Goal: Task Accomplishment & Management: Use online tool/utility

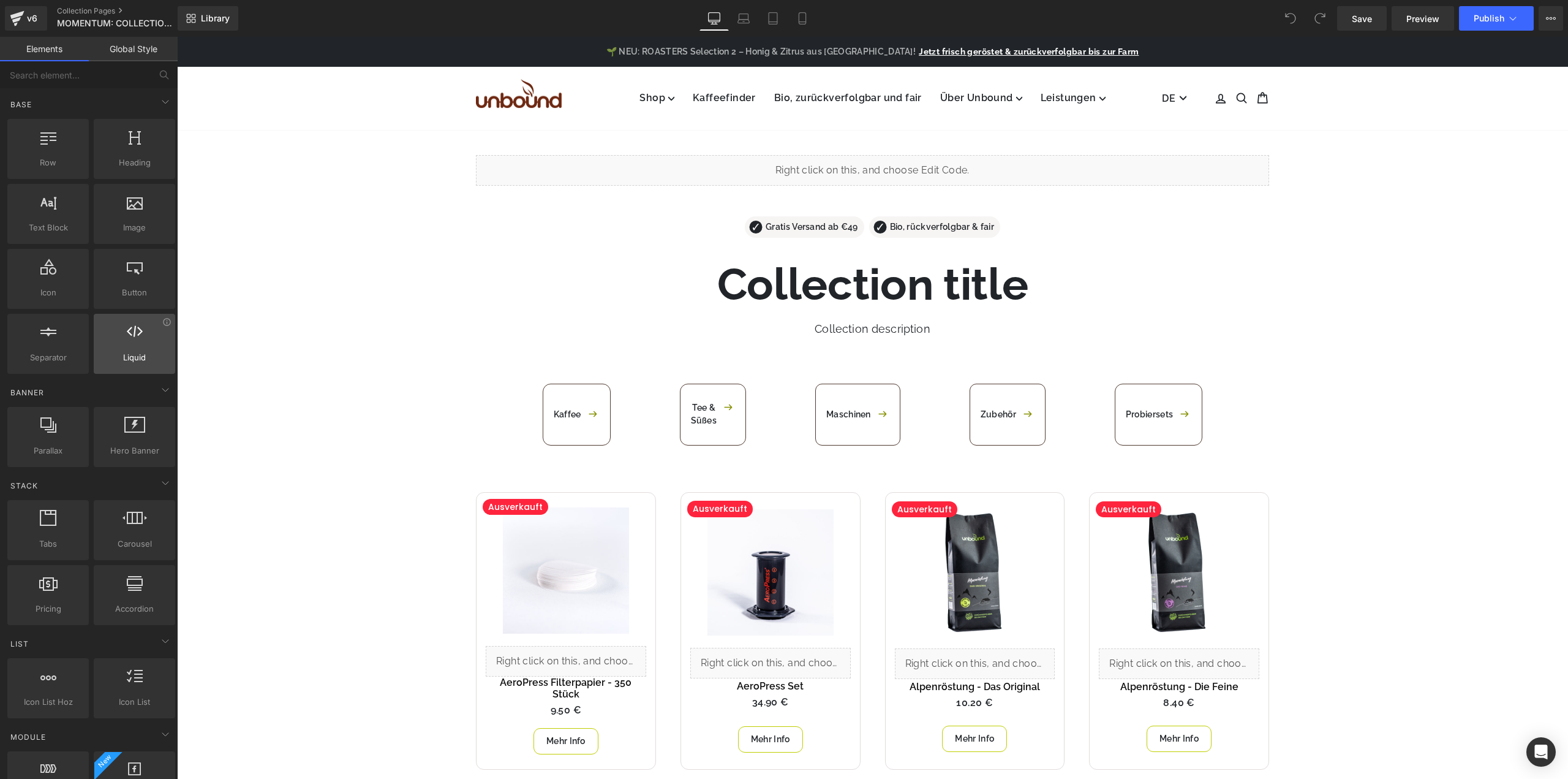
click at [144, 350] on div at bounding box center [134, 337] width 74 height 27
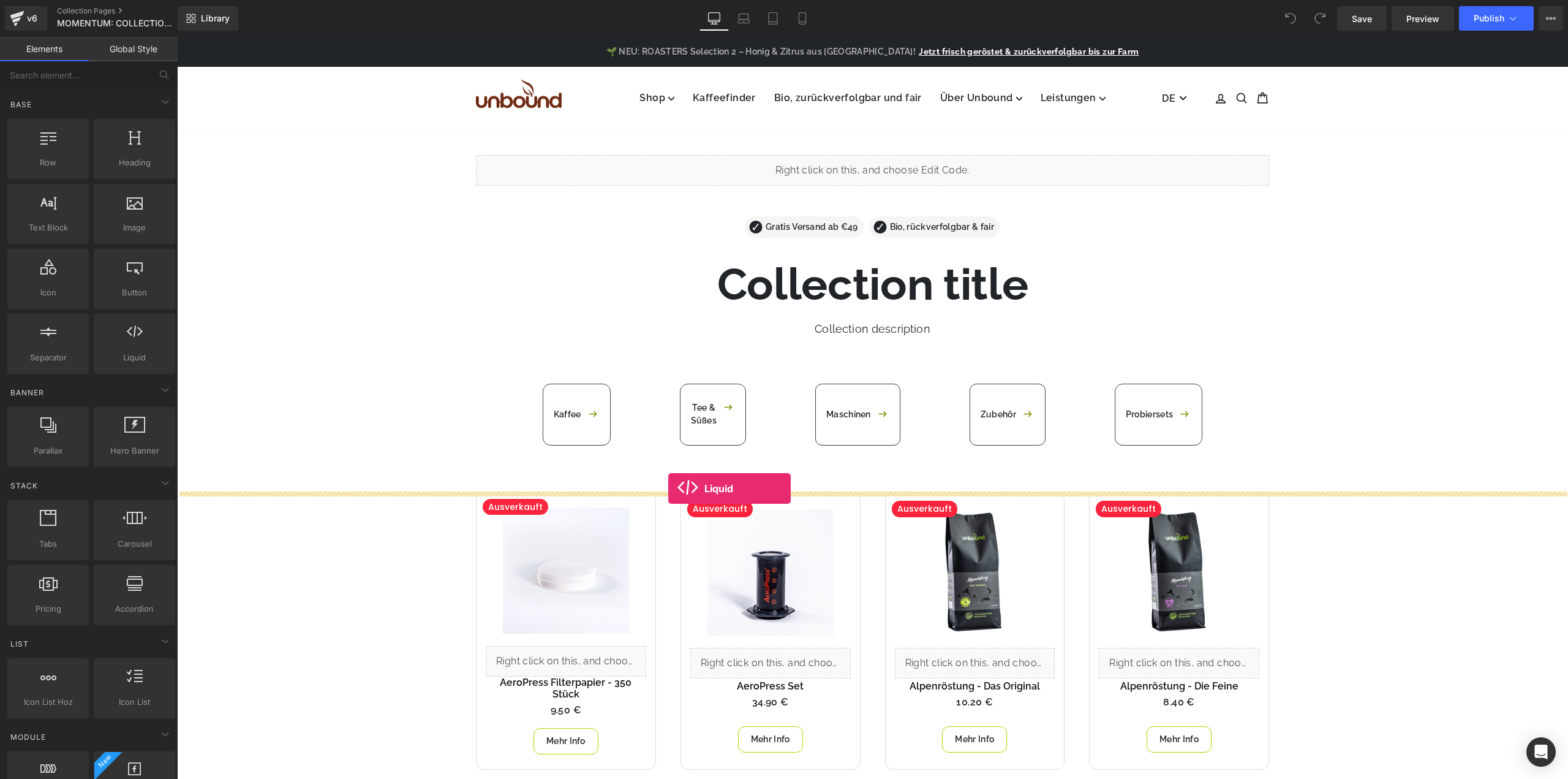
drag, startPoint x: 318, startPoint y: 388, endPoint x: 668, endPoint y: 488, distance: 364.0
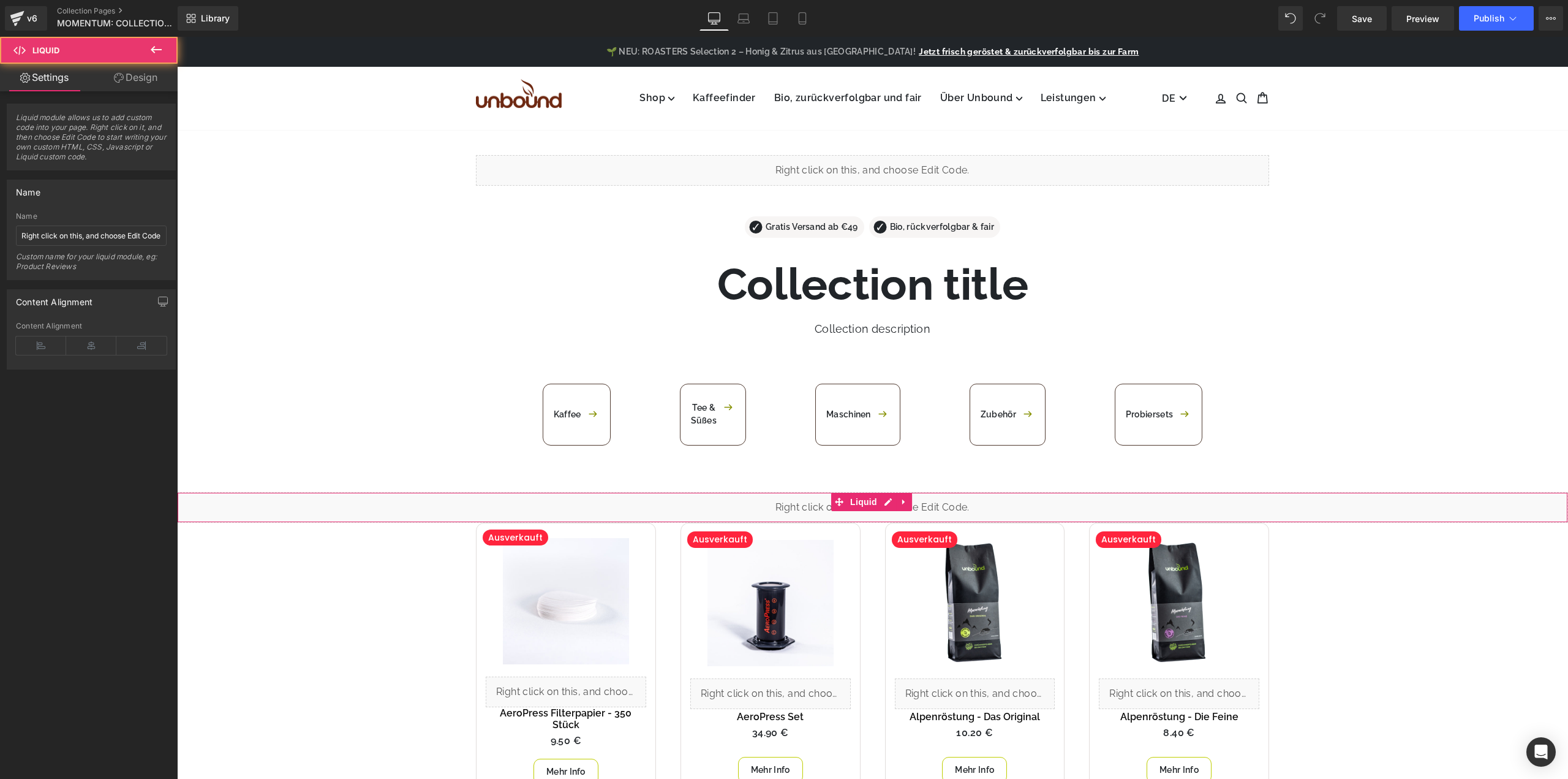
click at [812, 509] on div "Liquid" at bounding box center [872, 507] width 1391 height 30
click at [871, 499] on span "Liquid" at bounding box center [863, 502] width 33 height 19
click at [891, 502] on div "Liquid" at bounding box center [872, 507] width 1391 height 30
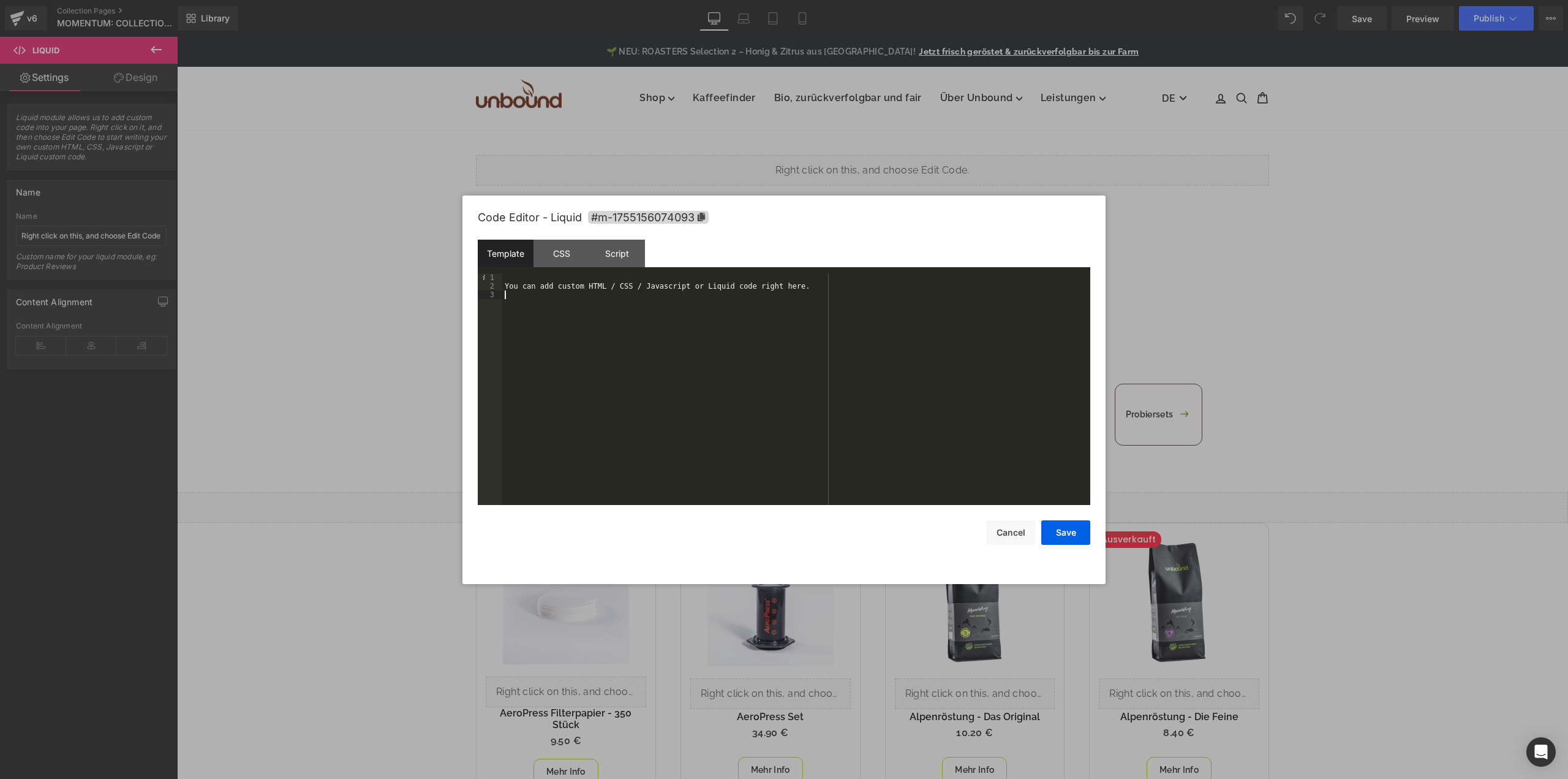
click at [617, 315] on div "You can add custom HTML / CSS / Javascript or Liquid code right here." at bounding box center [796, 397] width 588 height 249
click at [1056, 530] on button "Save" at bounding box center [1065, 532] width 49 height 24
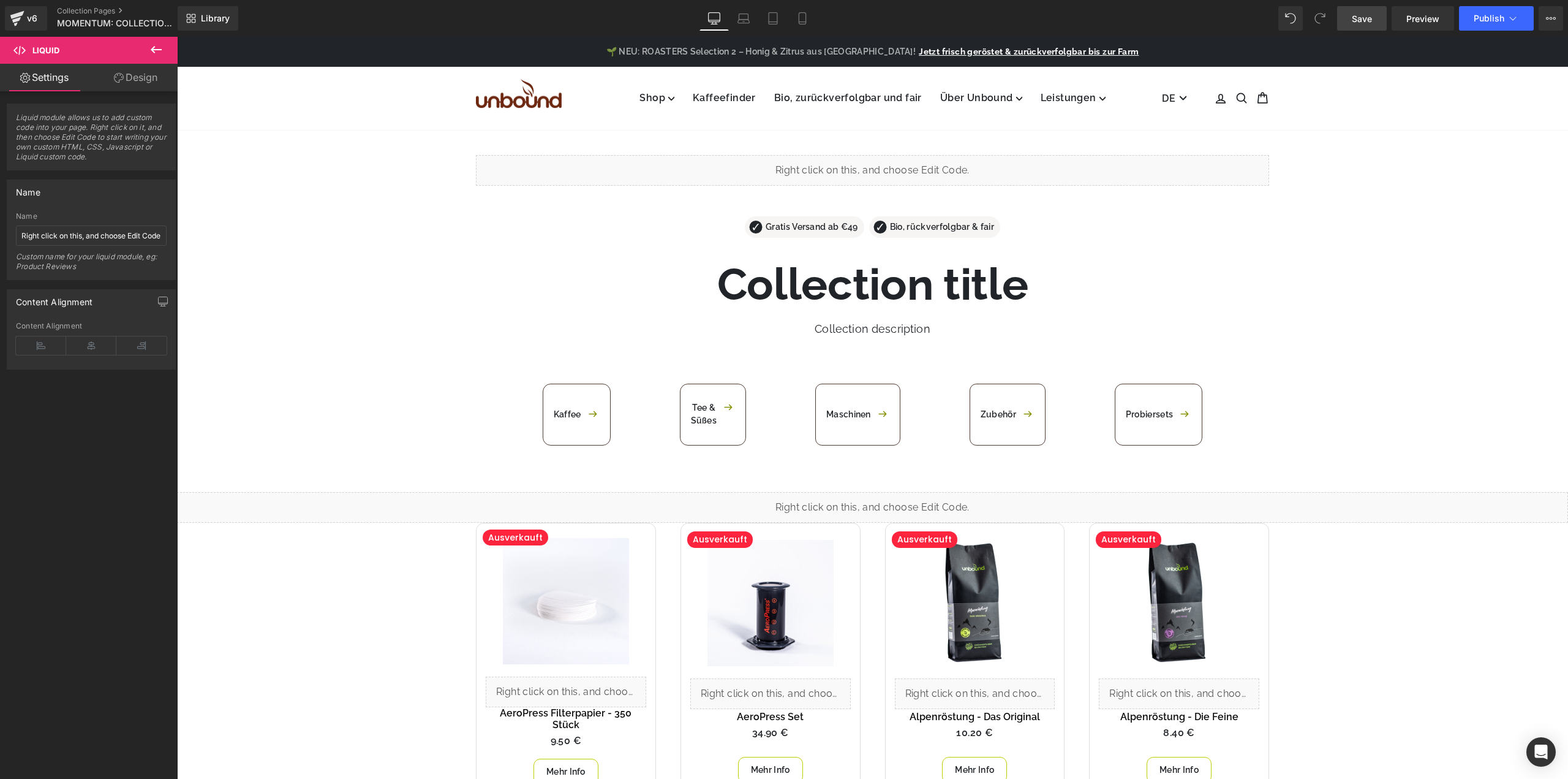
click at [1360, 22] on span "Save" at bounding box center [1362, 19] width 20 height 13
click at [1426, 18] on span "Preview" at bounding box center [1422, 19] width 33 height 13
click at [903, 502] on icon at bounding box center [903, 501] width 2 height 5
click at [913, 500] on icon at bounding box center [912, 502] width 9 height 9
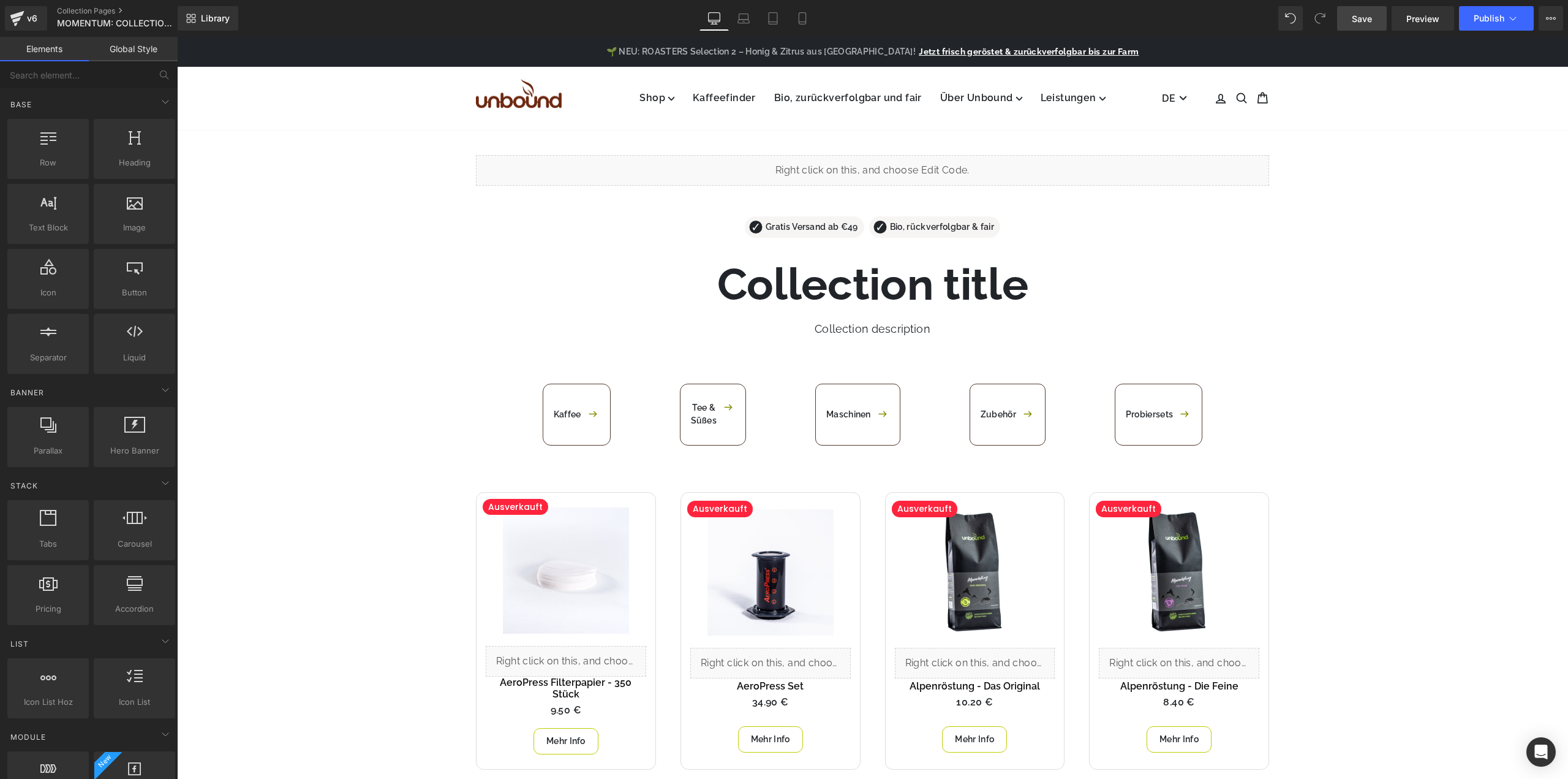
click at [1374, 17] on link "Save" at bounding box center [1362, 18] width 50 height 24
click at [90, 9] on link "Collection Pages" at bounding box center [127, 11] width 141 height 10
click at [1553, 14] on icon at bounding box center [1551, 18] width 10 height 10
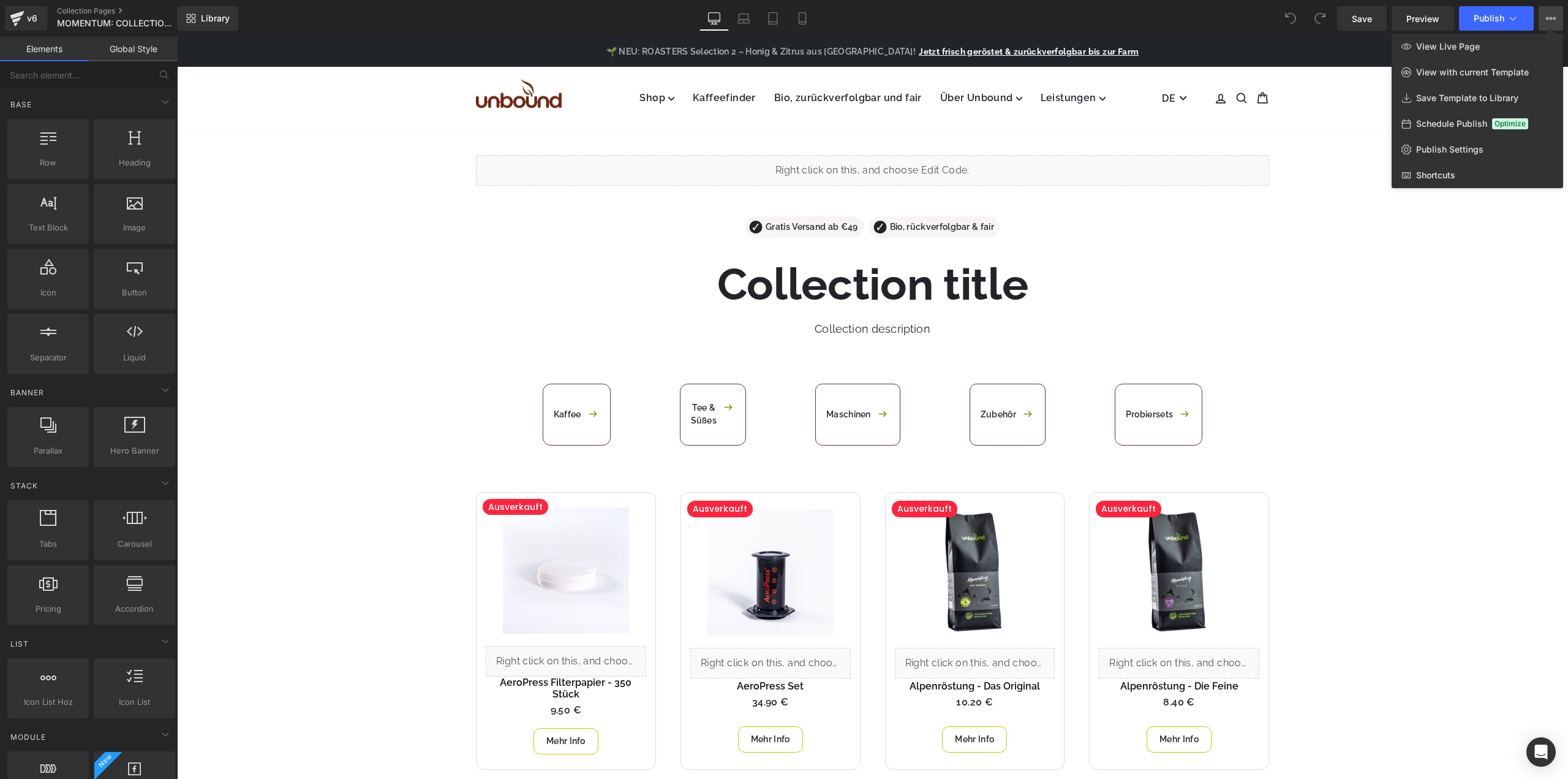
click at [1467, 259] on div at bounding box center [872, 407] width 1391 height 742
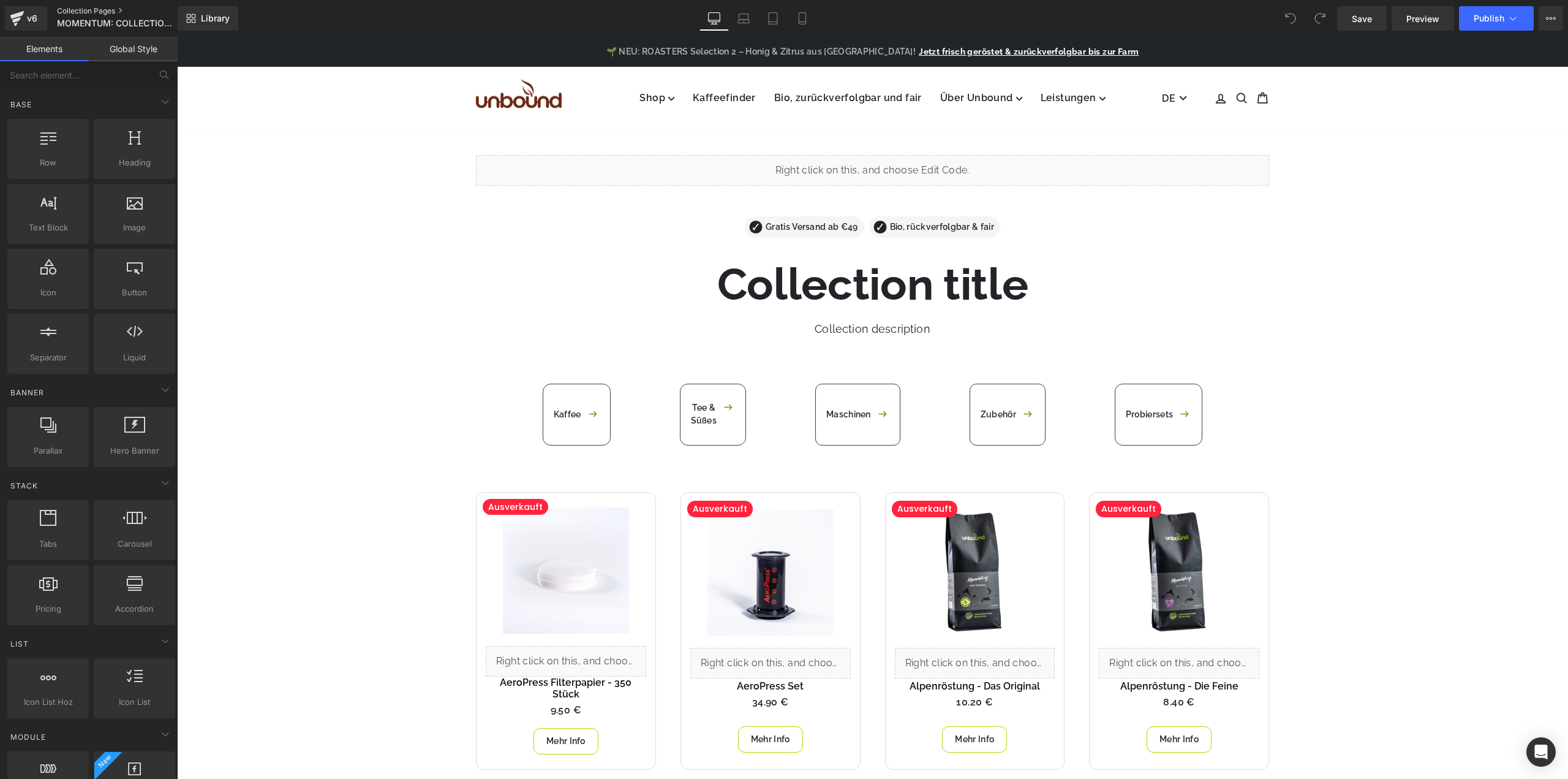
click at [85, 10] on link "Collection Pages" at bounding box center [127, 11] width 141 height 10
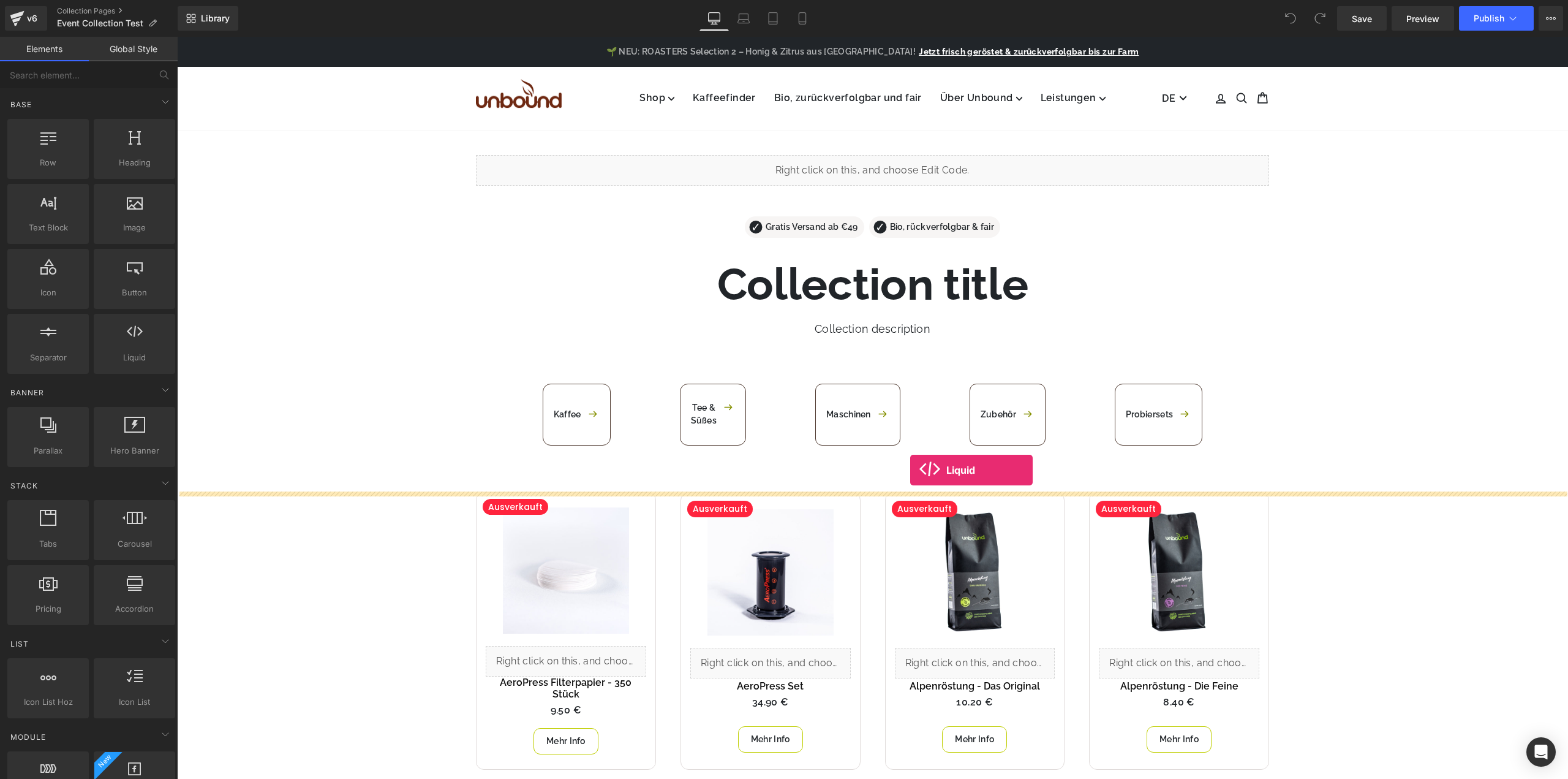
drag, startPoint x: 310, startPoint y: 390, endPoint x: 910, endPoint y: 470, distance: 605.3
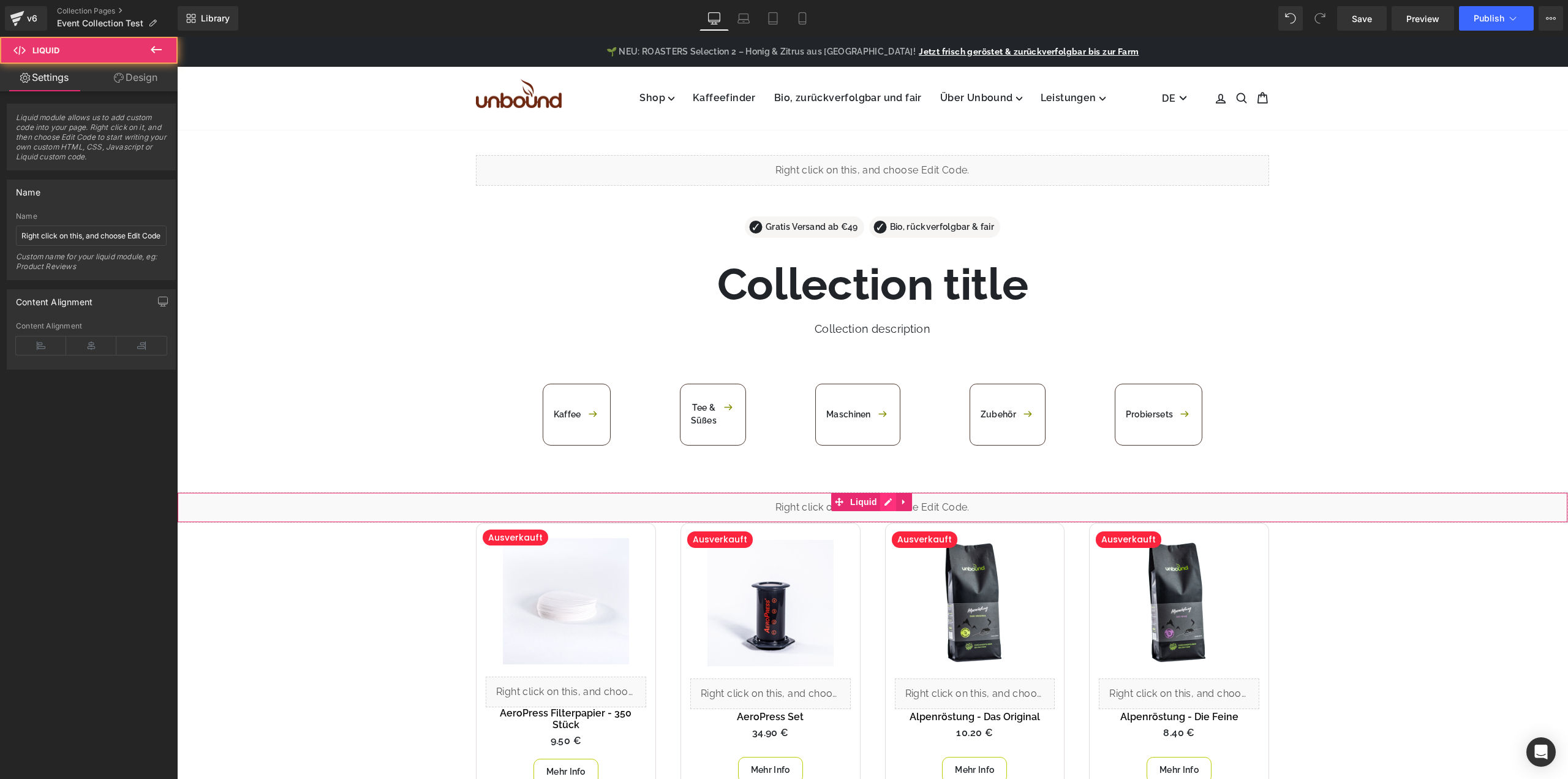
click at [884, 502] on div "Liquid" at bounding box center [872, 507] width 1391 height 30
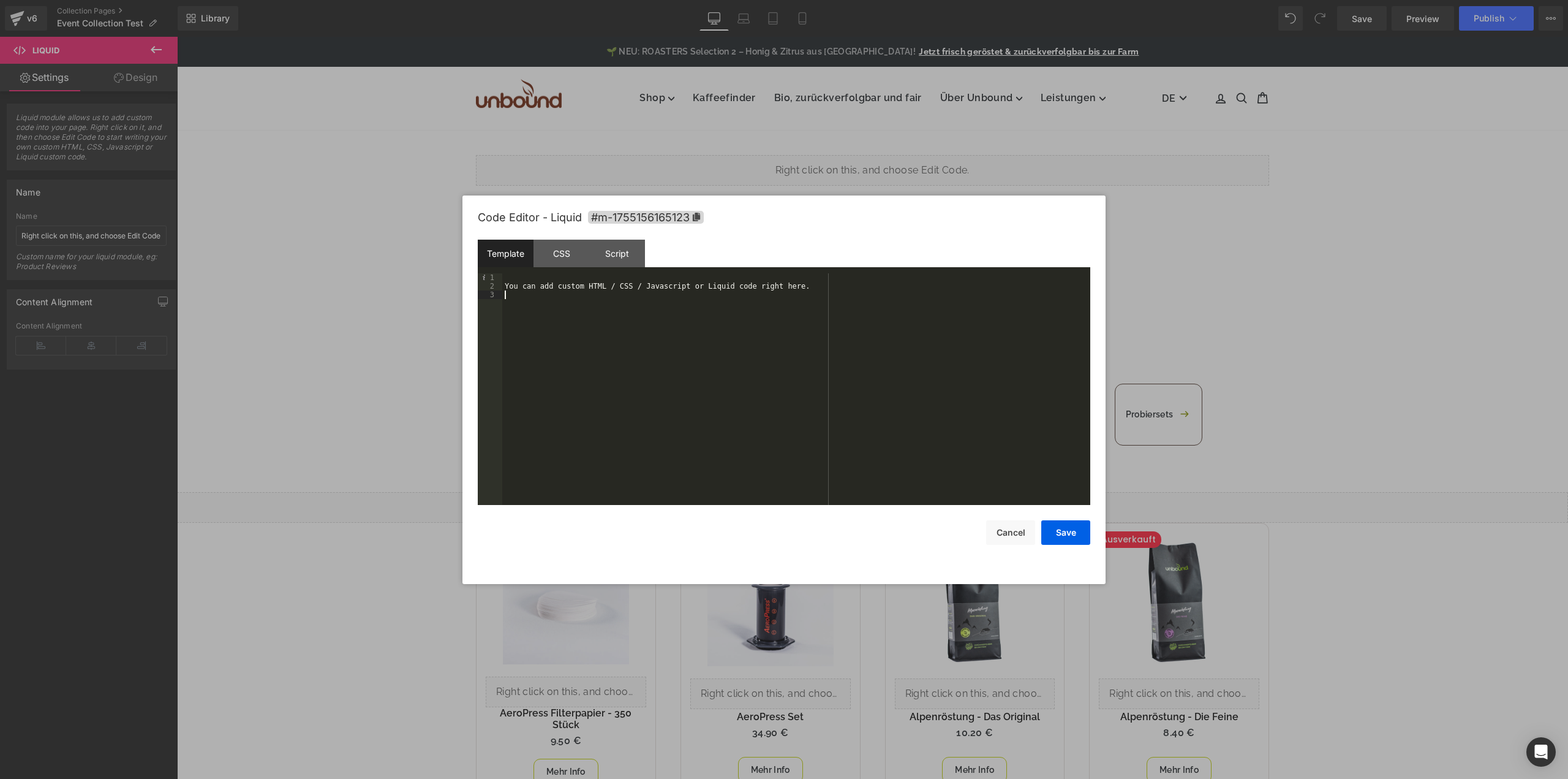
click at [788, 345] on div "You can add custom HTML / CSS / Javascript or Liquid code right here." at bounding box center [796, 397] width 588 height 249
click at [1067, 533] on button "Save" at bounding box center [1065, 532] width 49 height 24
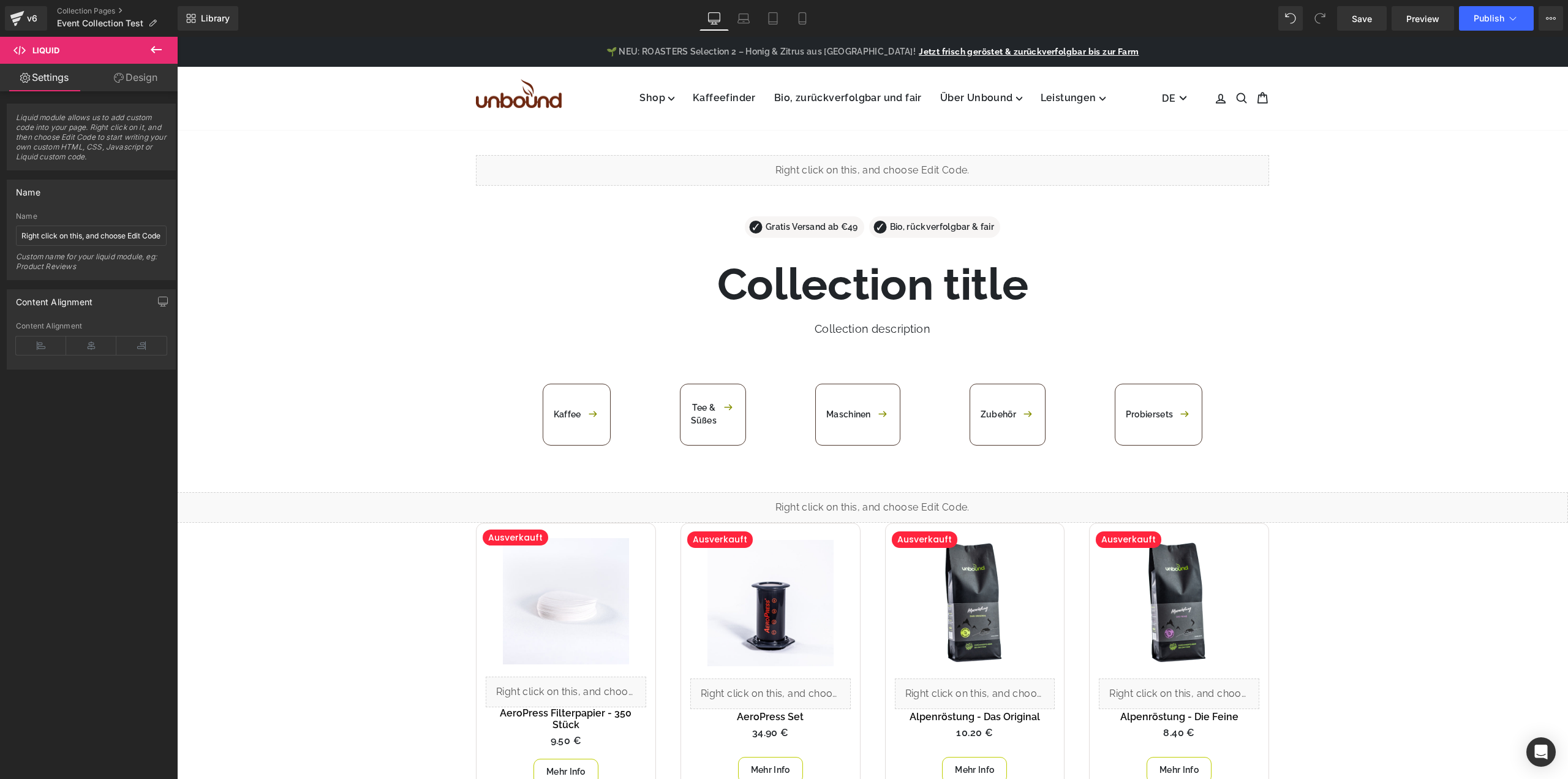
click at [153, 58] on button at bounding box center [156, 50] width 43 height 27
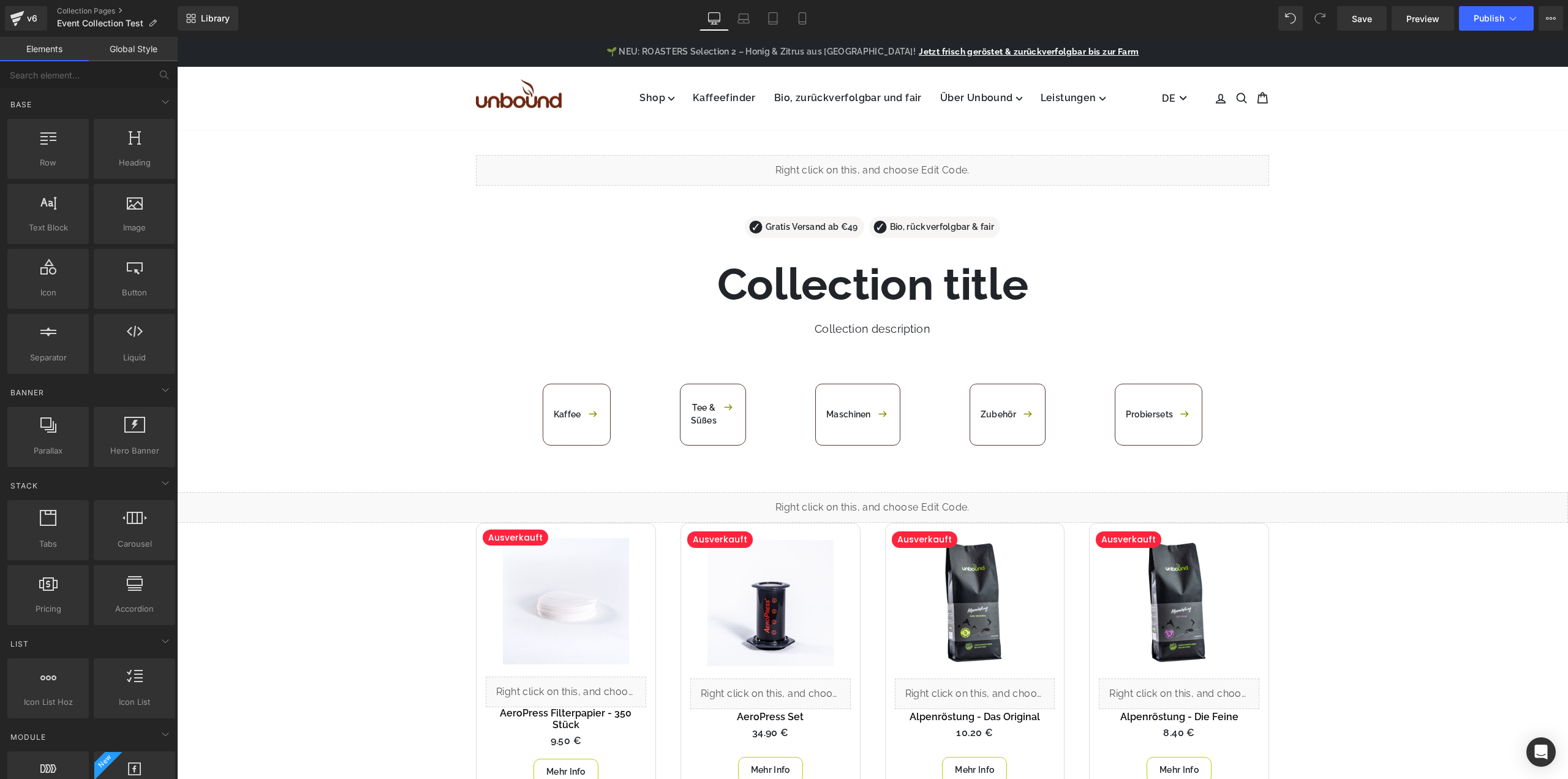
click at [130, 51] on link "Global Style" at bounding box center [133, 48] width 89 height 24
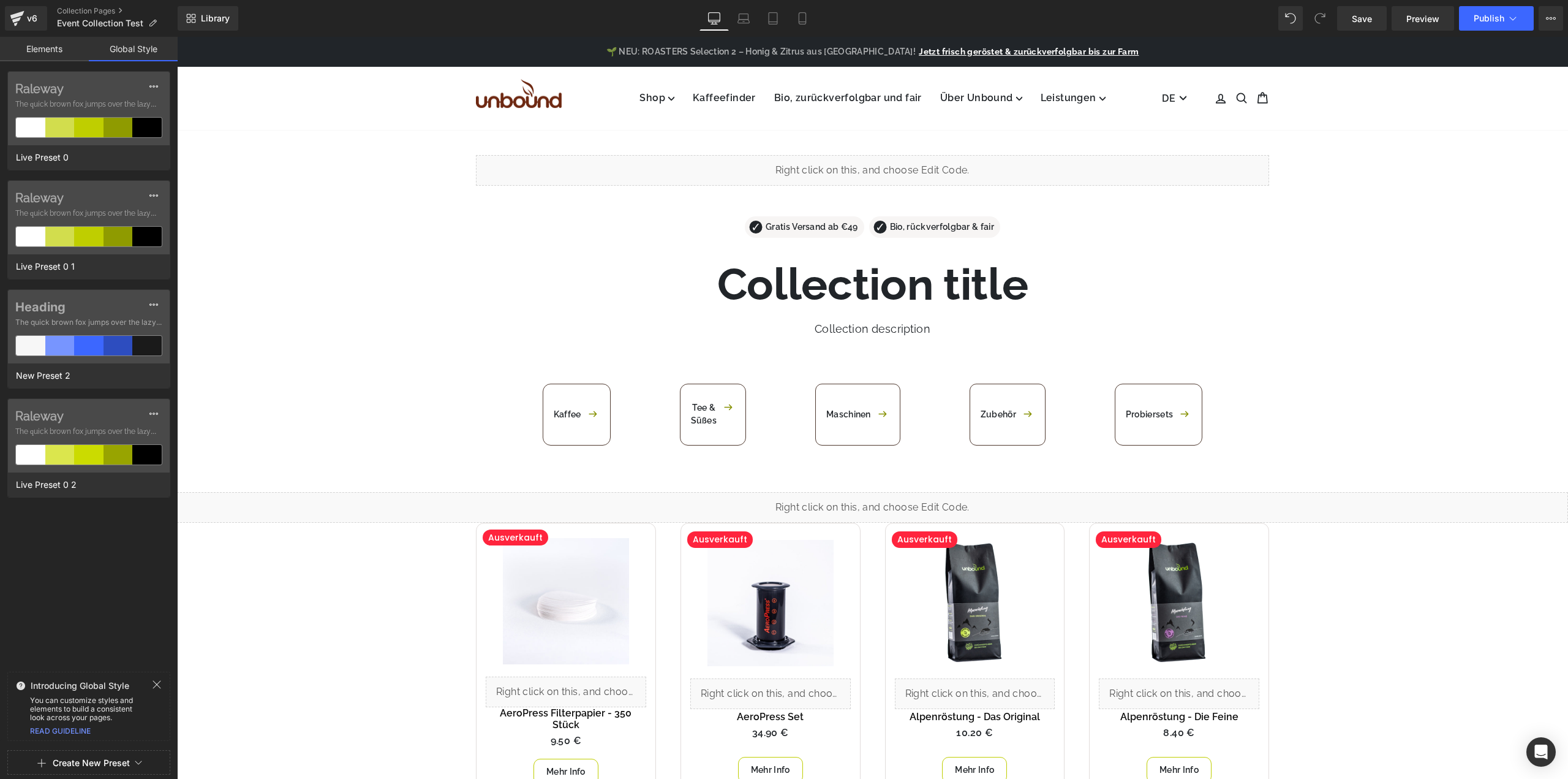
click at [36, 53] on link "Elements" at bounding box center [44, 48] width 89 height 24
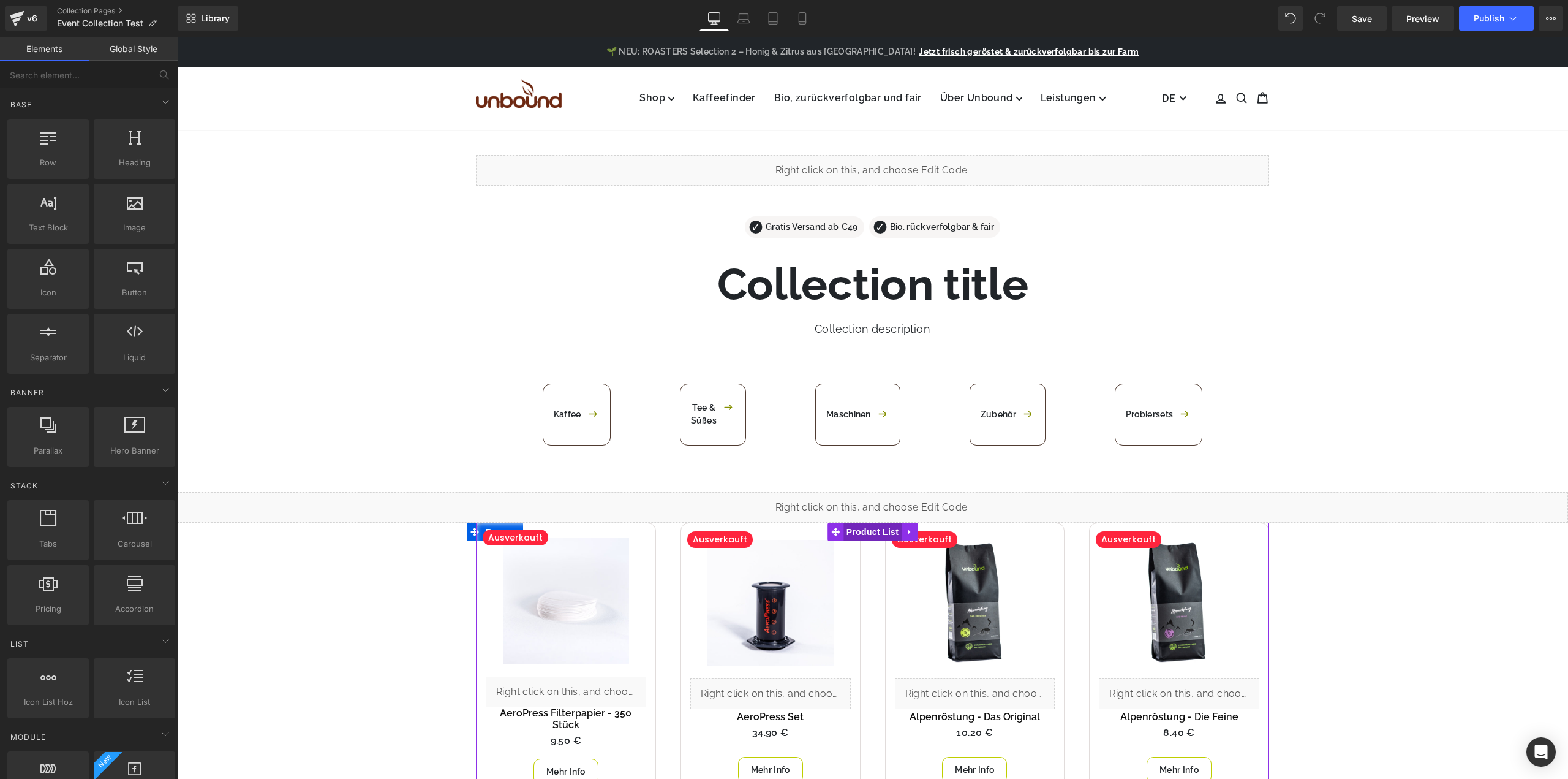
click at [861, 531] on span "Product List" at bounding box center [872, 532] width 58 height 19
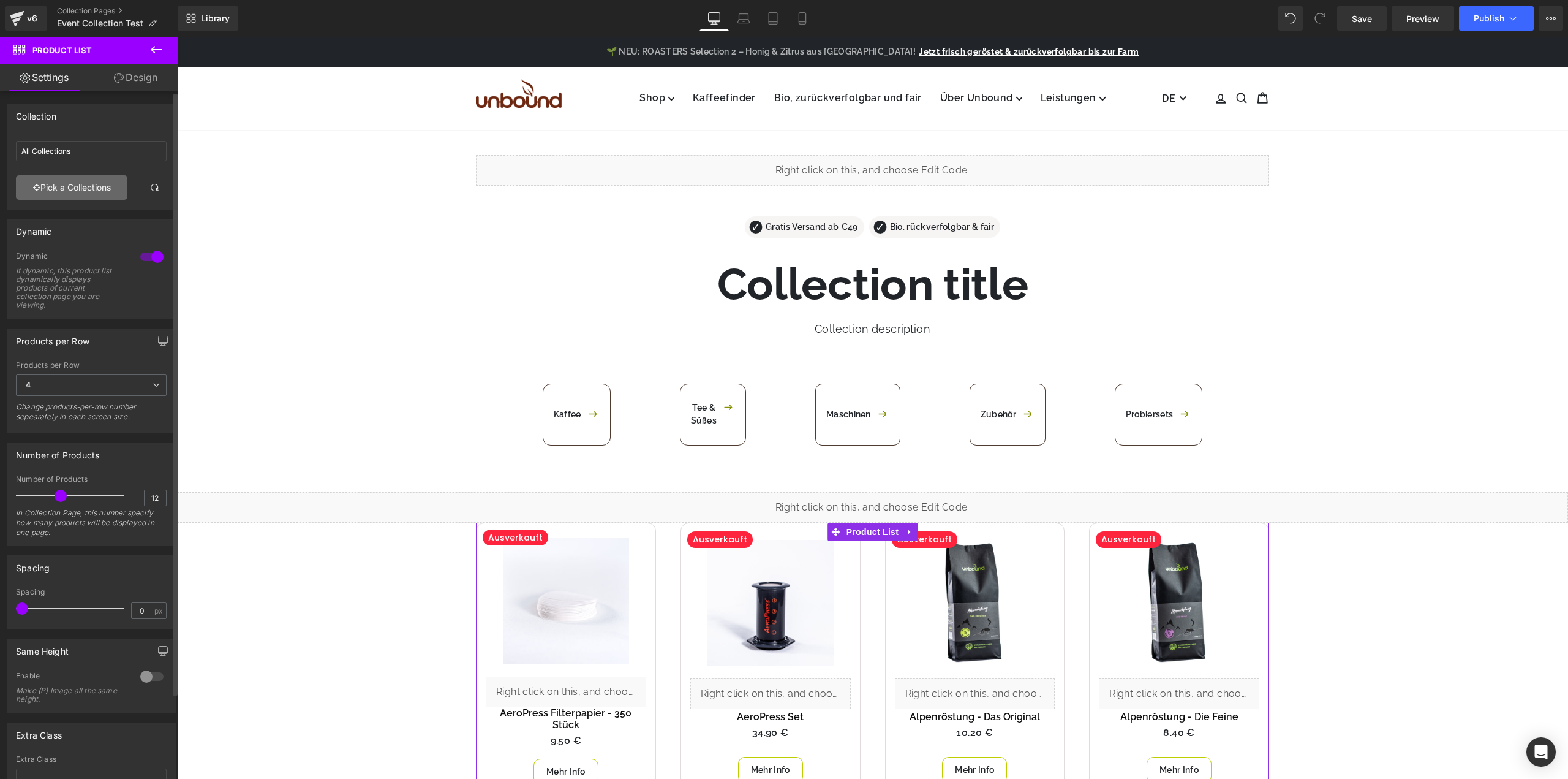
click at [94, 185] on link "Pick a Collections" at bounding box center [71, 187] width 111 height 24
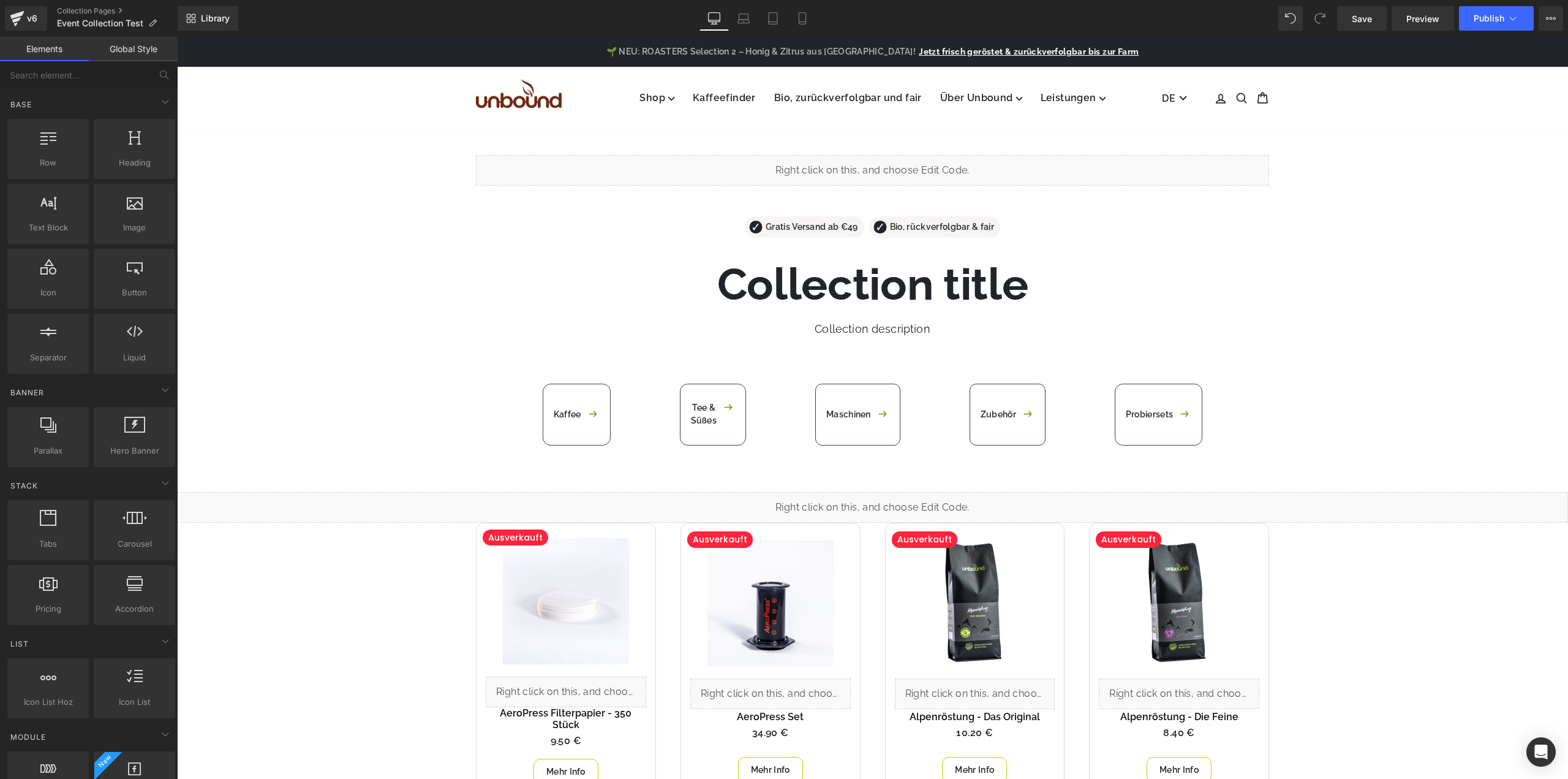
click at [100, 12] on link "Collection Pages" at bounding box center [117, 11] width 121 height 10
click at [1375, 19] on link "Save" at bounding box center [1362, 18] width 50 height 24
click at [87, 8] on link "Collection Pages" at bounding box center [117, 11] width 121 height 10
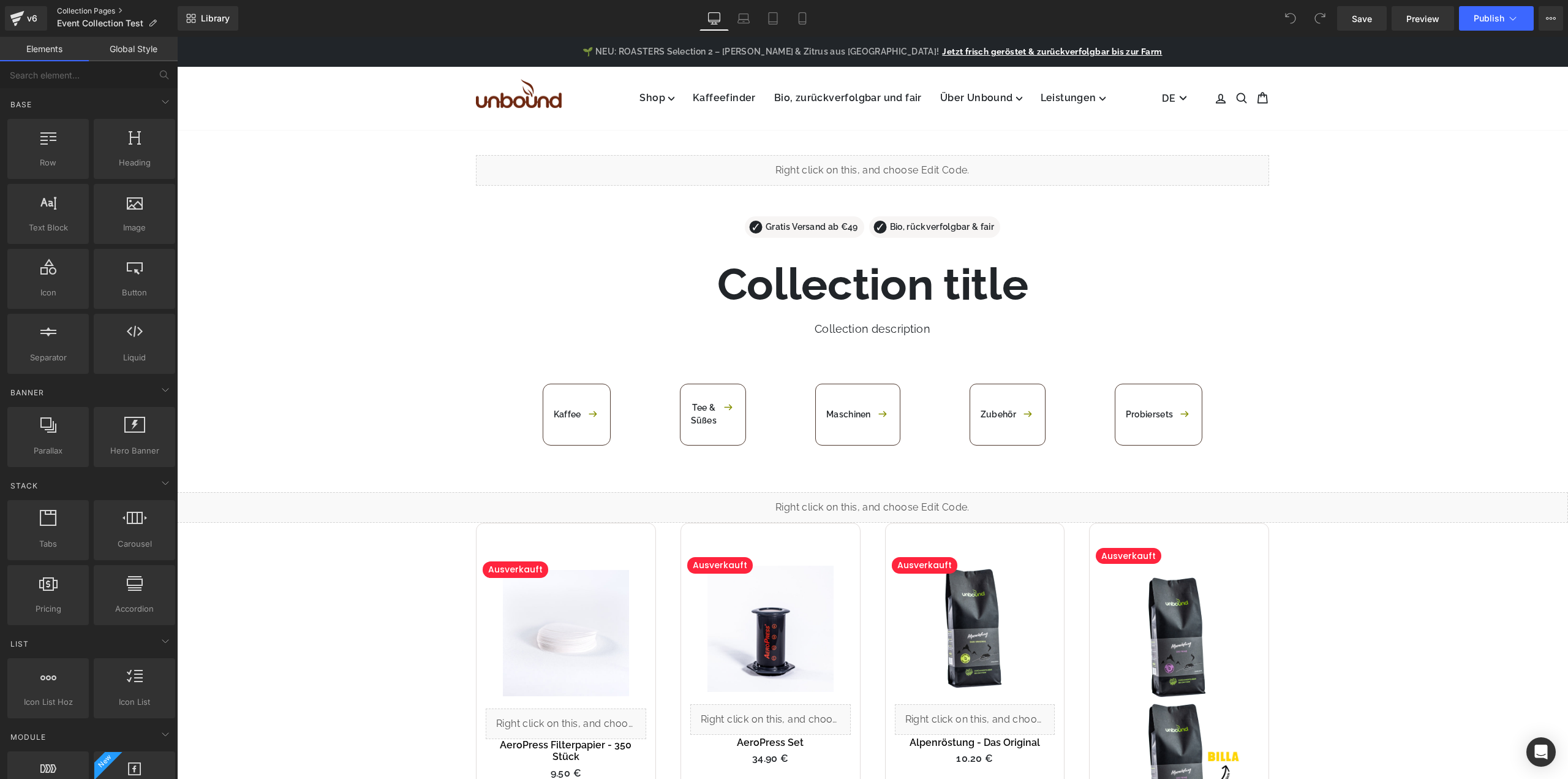
click at [111, 10] on link "Collection Pages" at bounding box center [117, 11] width 121 height 10
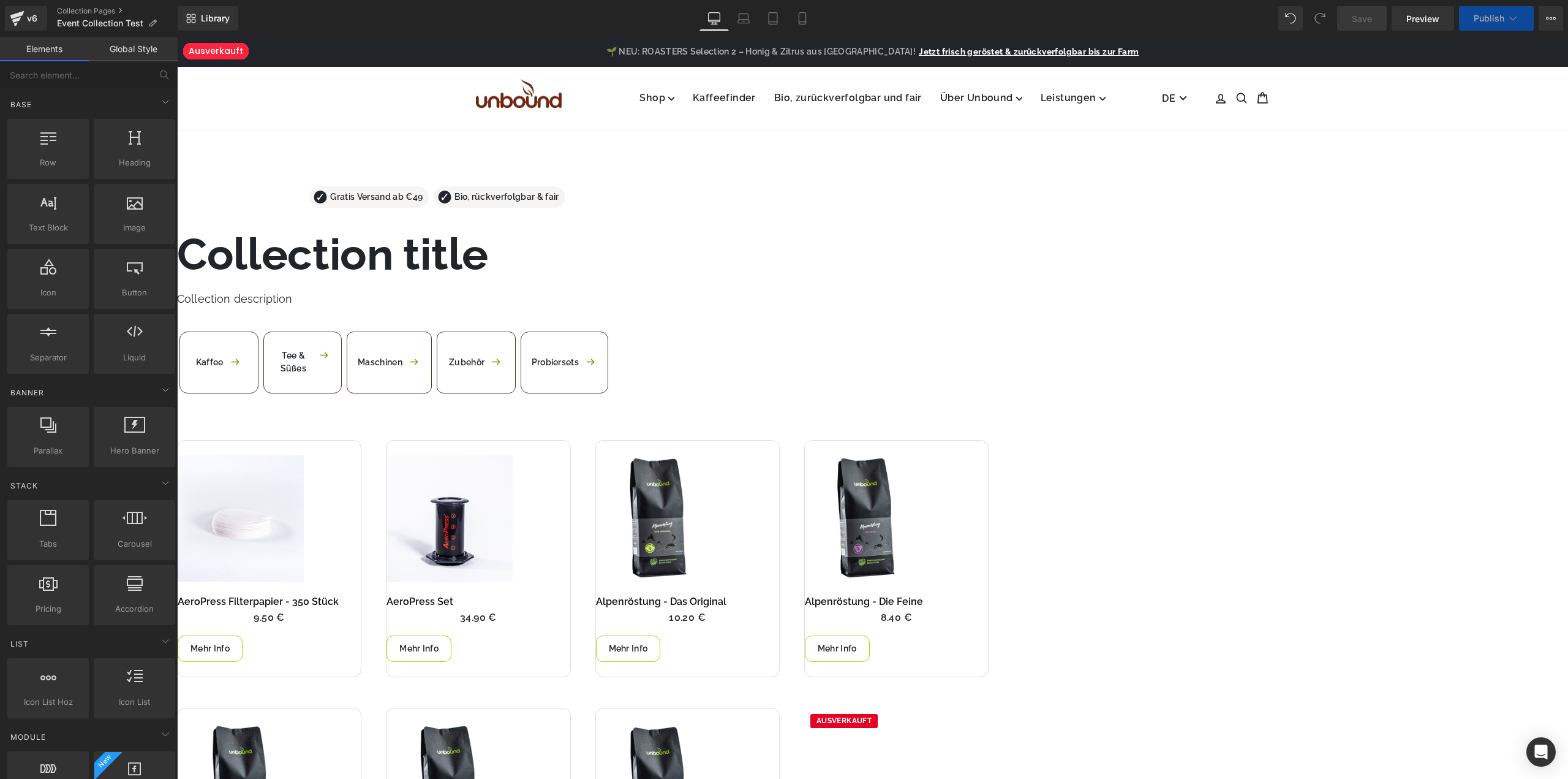
click at [177, 37] on span "Liquid" at bounding box center [177, 37] width 0 height 0
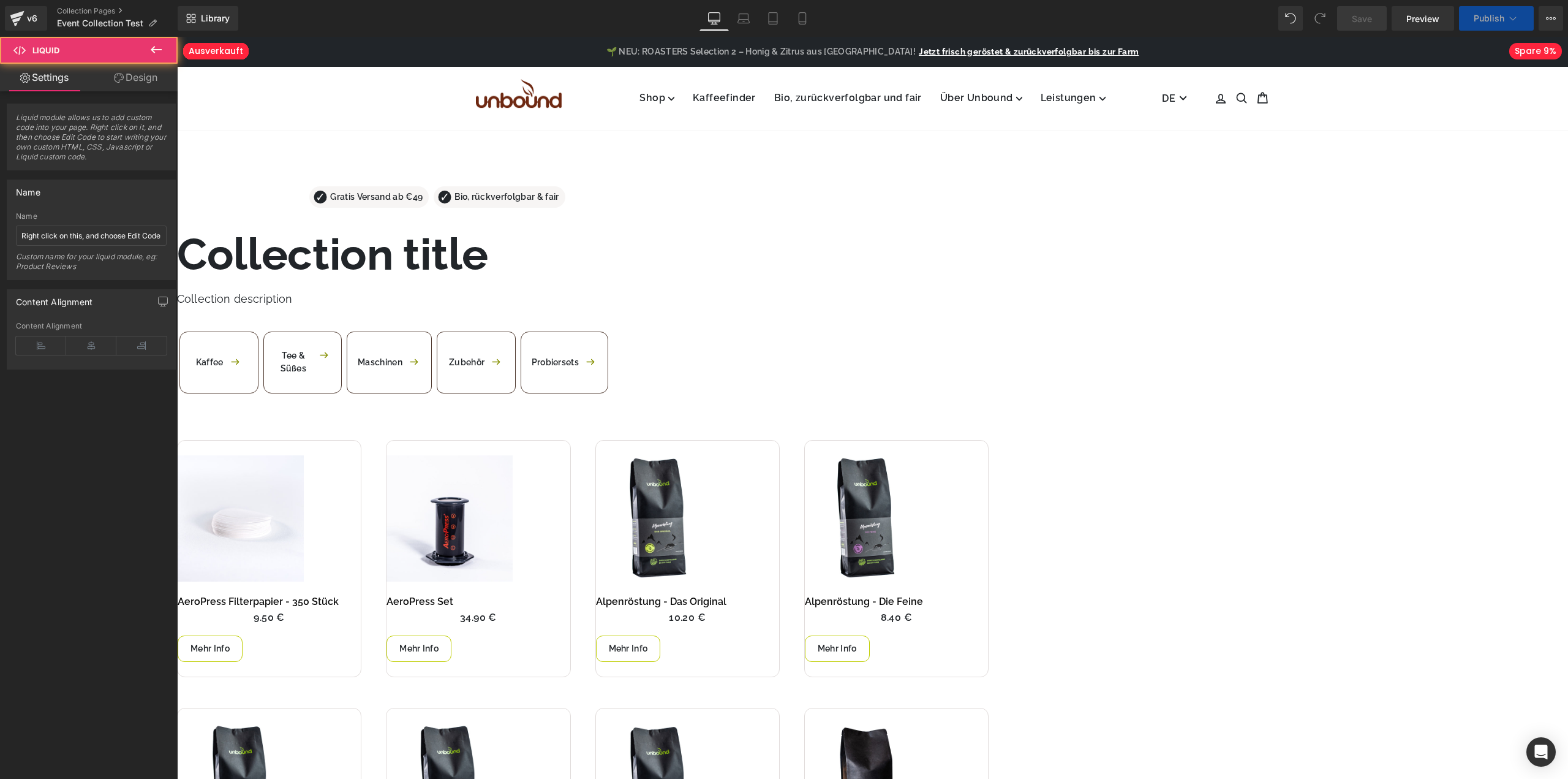
click at [884, 440] on div "Liquid" at bounding box center [872, 440] width 1391 height 0
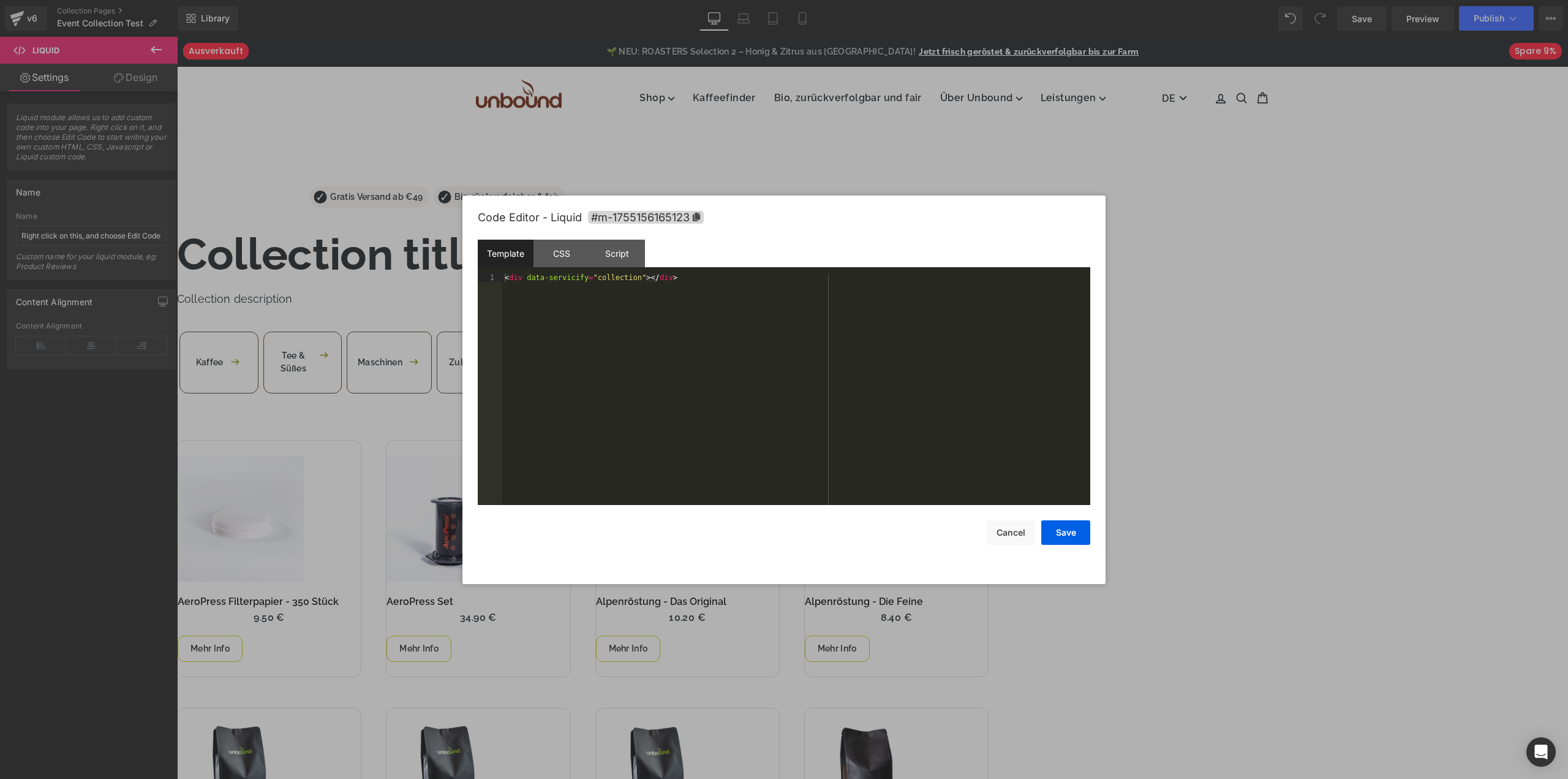
click at [682, 323] on div "< div data-servicify = "collection" > </ div >" at bounding box center [796, 397] width 588 height 249
click at [663, 274] on div "< div data-servicify = "collection" > </ div >" at bounding box center [796, 397] width 588 height 249
click at [1072, 533] on button "Save" at bounding box center [1065, 532] width 49 height 24
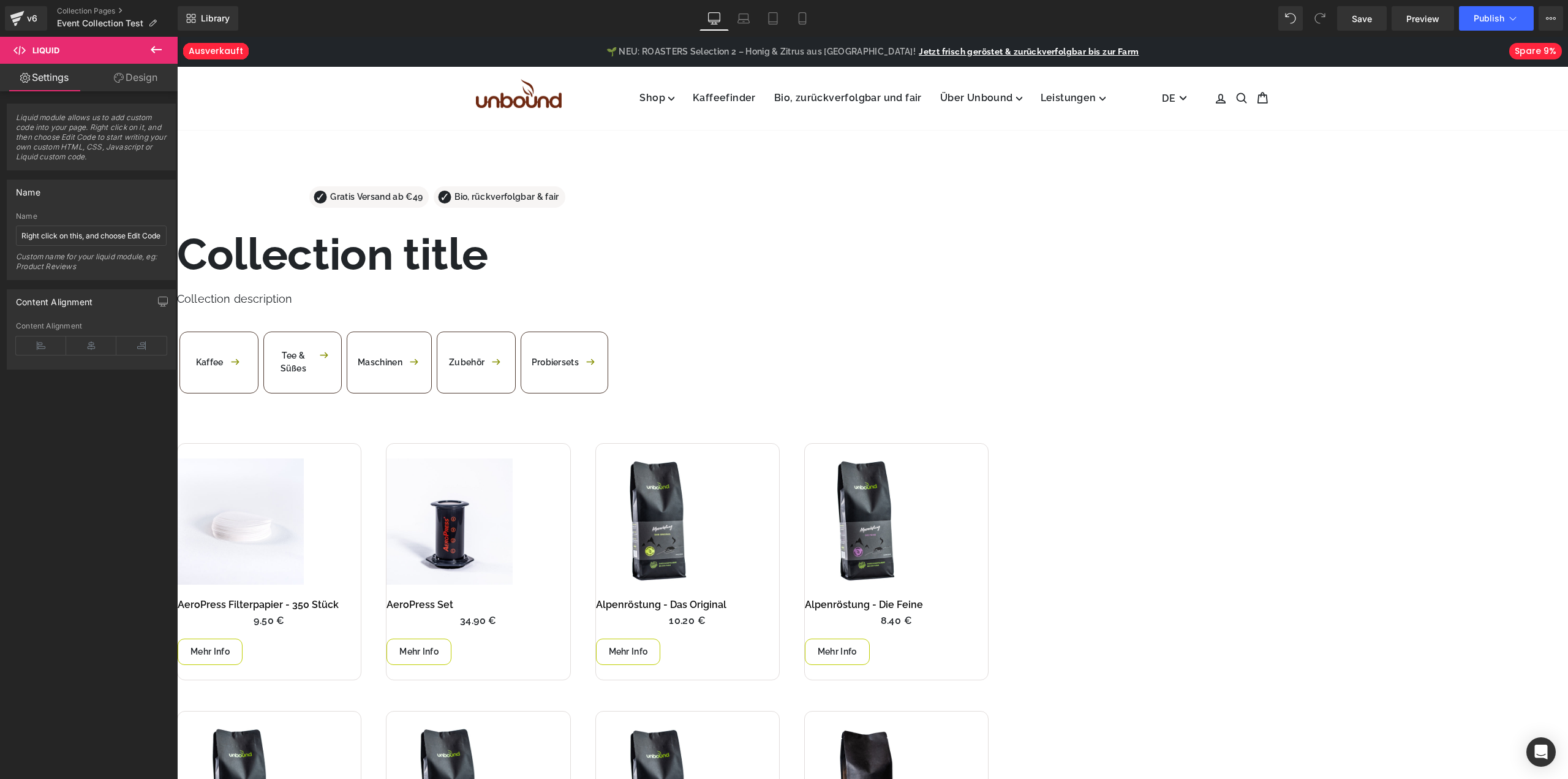
click at [177, 37] on icon at bounding box center [177, 37] width 0 height 0
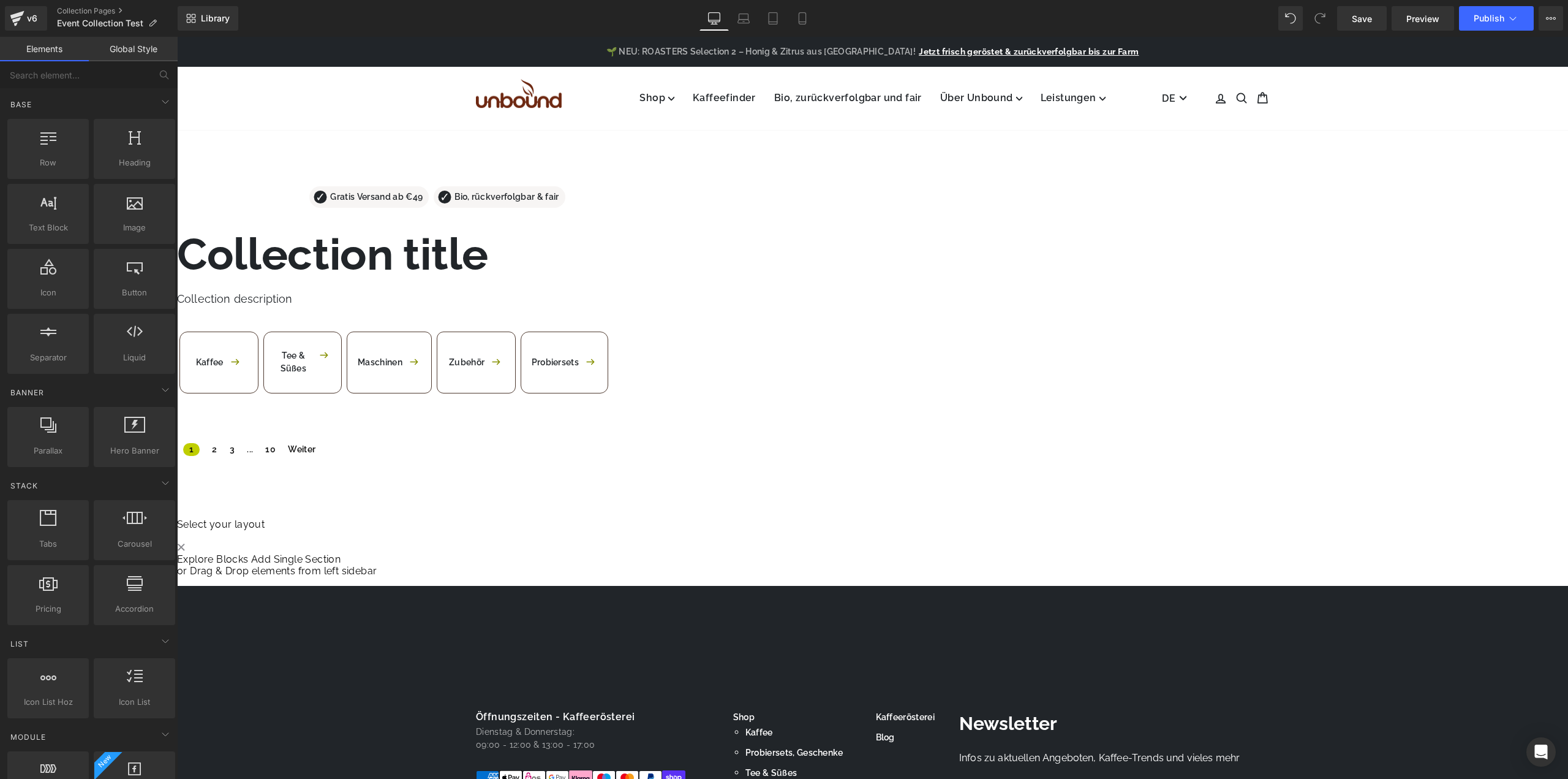
click at [516, 459] on div "1 2 3 ... 10 Weiter" at bounding box center [582, 451] width 811 height 16
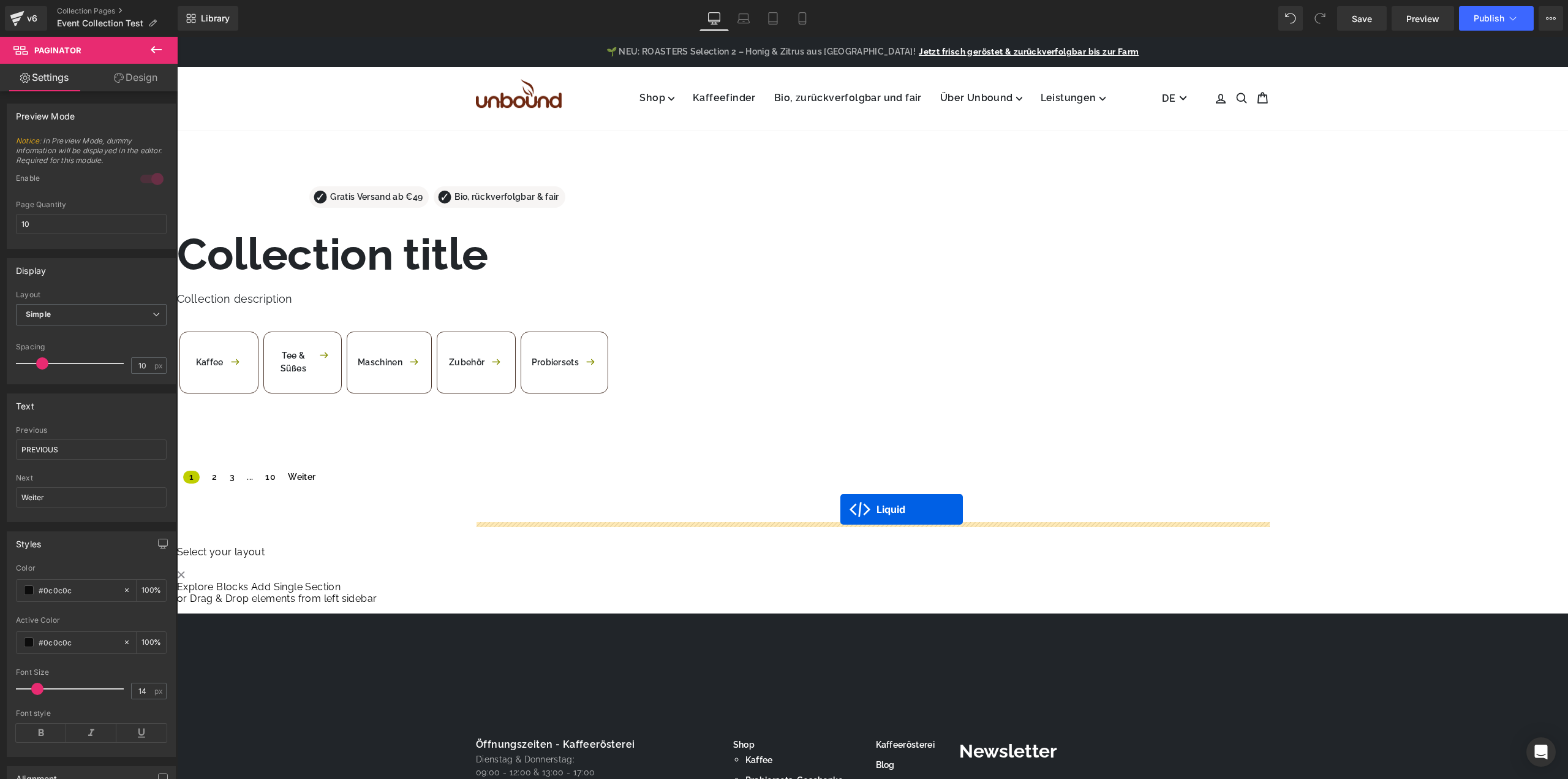
drag, startPoint x: 842, startPoint y: 499, endPoint x: 840, endPoint y: 509, distance: 10.2
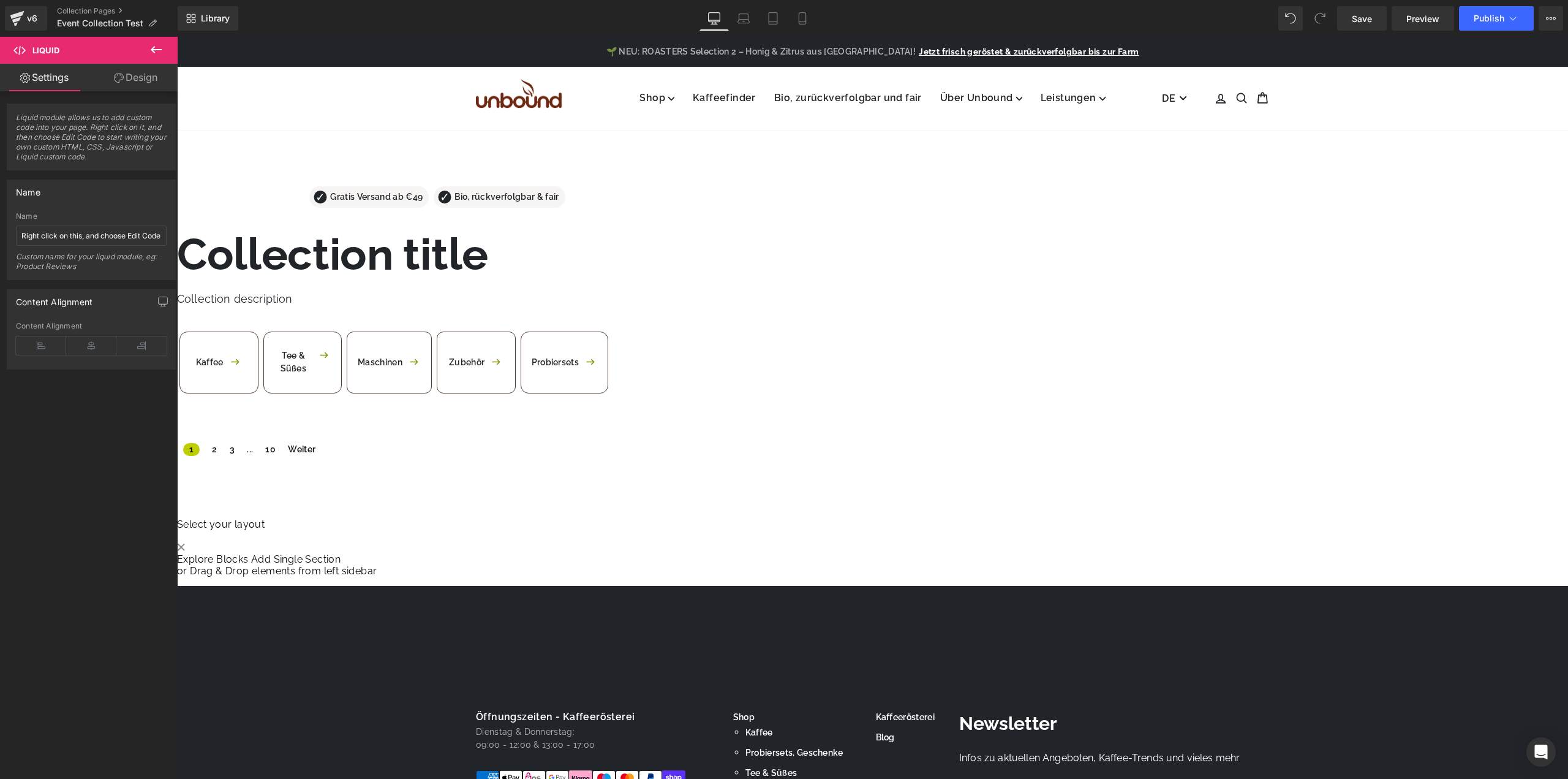
click at [177, 37] on icon at bounding box center [177, 37] width 0 height 0
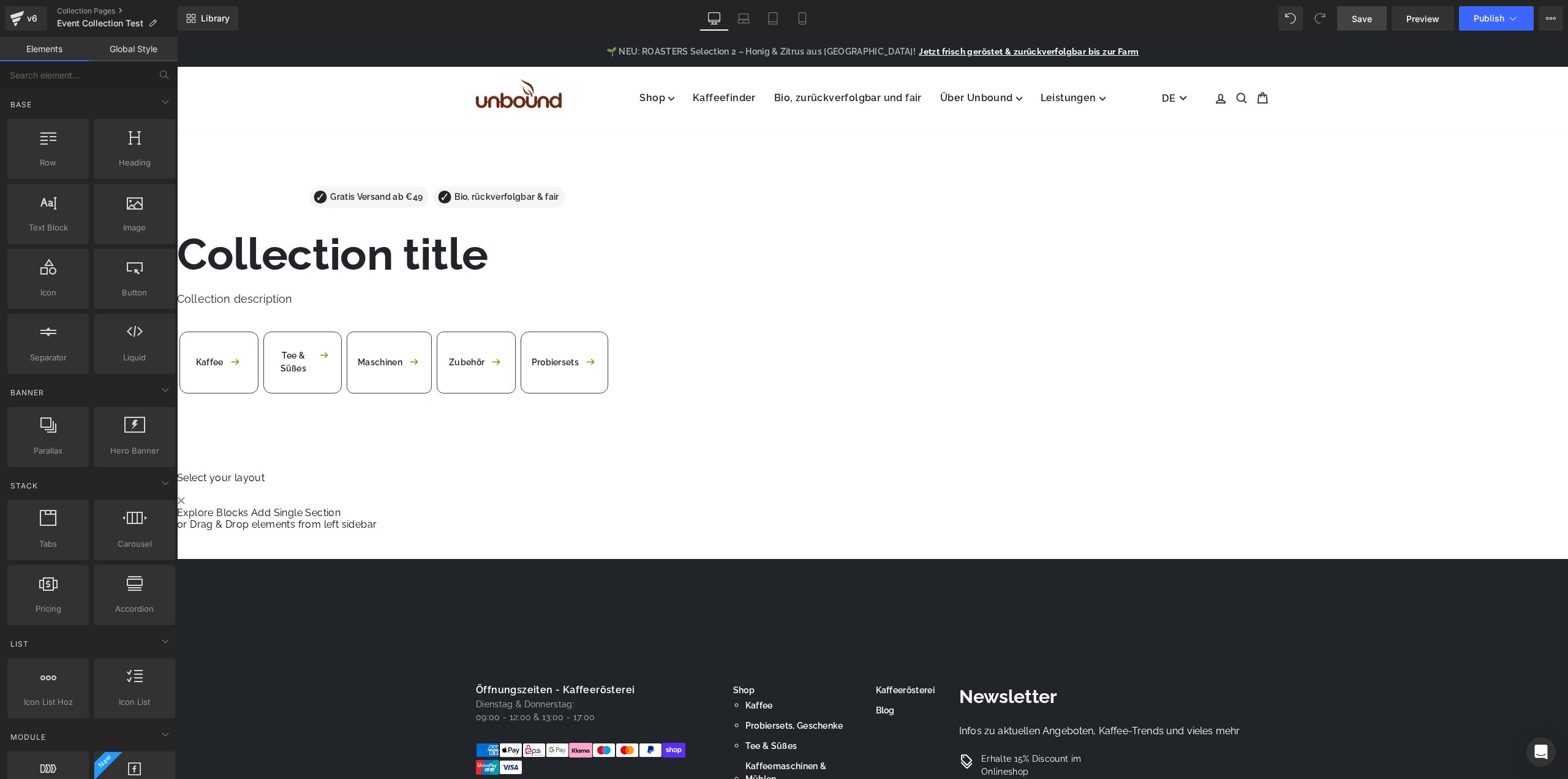
click at [1369, 24] on span "Save" at bounding box center [1362, 19] width 20 height 13
click at [1420, 24] on span "Preview" at bounding box center [1422, 19] width 33 height 13
click at [895, 443] on div "Liquid" at bounding box center [582, 442] width 811 height 3
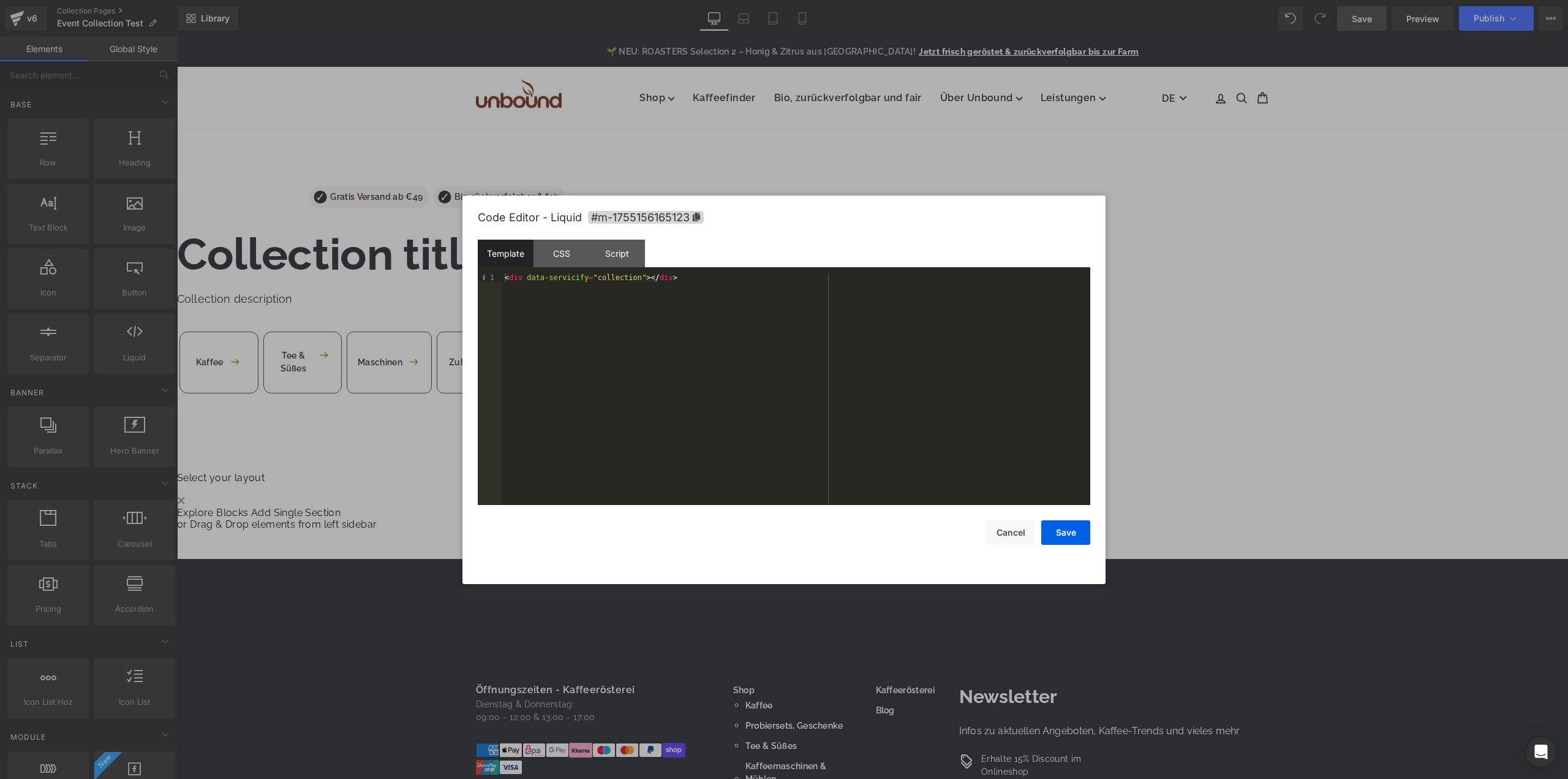
click at [628, 312] on div "< div data-servicify = "collection" > </ div >" at bounding box center [796, 397] width 588 height 249
click at [612, 255] on div "Script" at bounding box center [617, 253] width 56 height 27
click at [569, 259] on div "CSS" at bounding box center [561, 253] width 56 height 27
click at [512, 252] on div "Template" at bounding box center [506, 253] width 56 height 27
click at [550, 301] on div "< div data-servicify = "collection" > </ div >" at bounding box center [796, 397] width 588 height 249
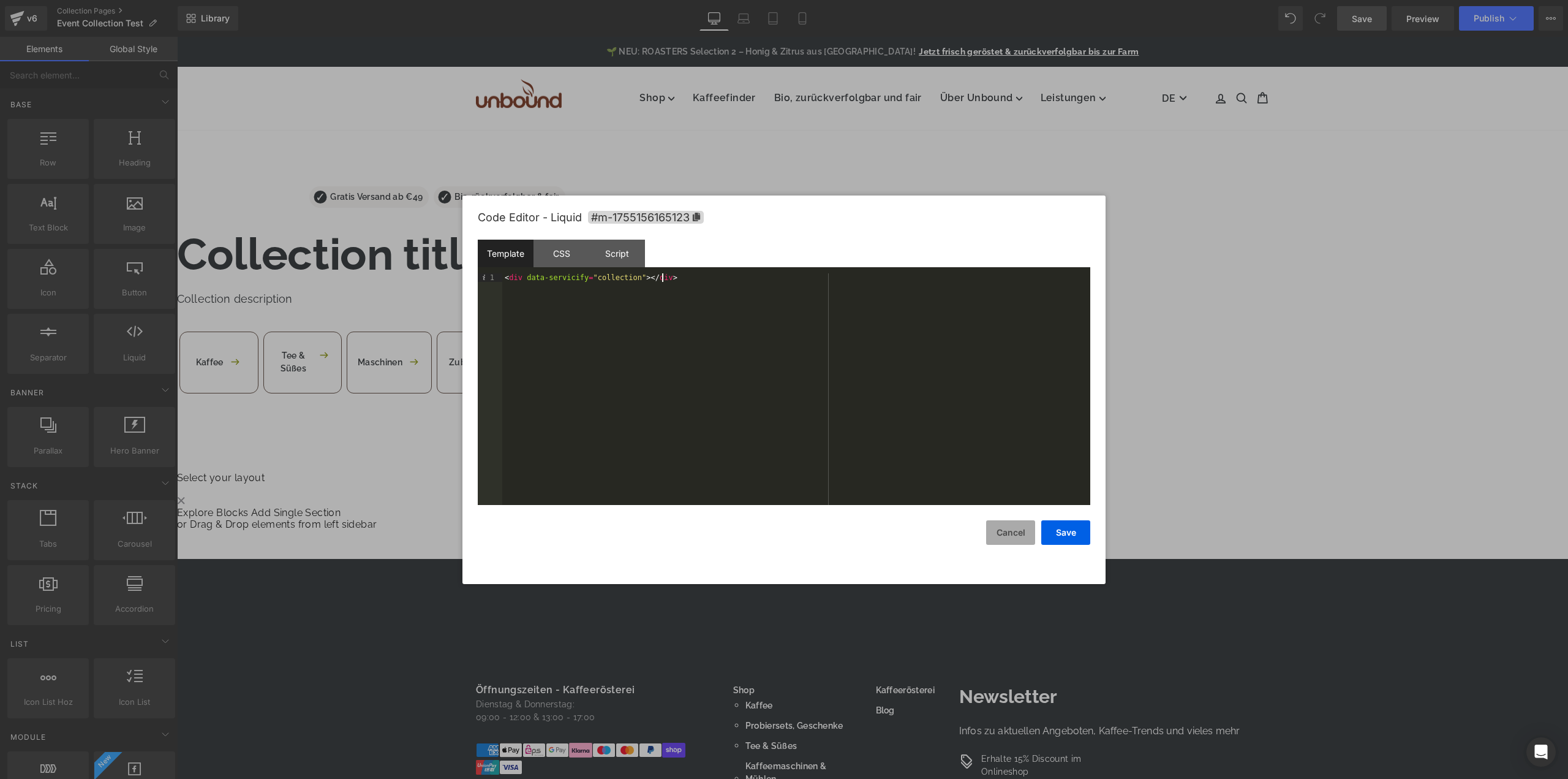
click at [1000, 528] on button "Cancel" at bounding box center [1011, 532] width 49 height 24
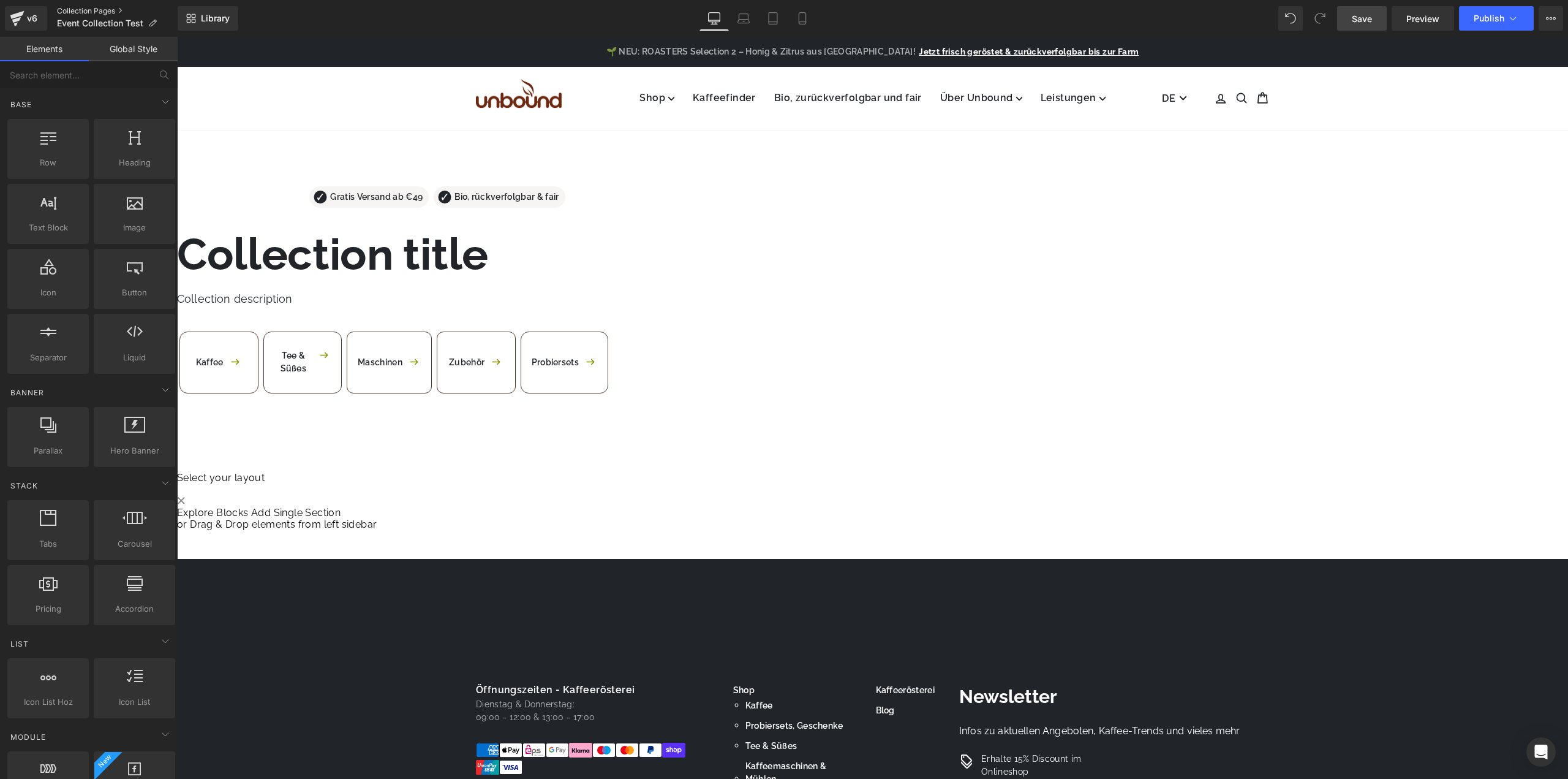
click at [90, 7] on link "Collection Pages" at bounding box center [117, 11] width 121 height 10
